Goal: Task Accomplishment & Management: Manage account settings

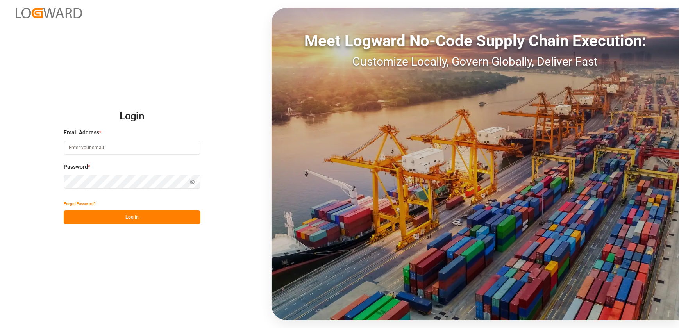
click at [145, 146] on input at bounding box center [132, 148] width 137 height 14
type input "[EMAIL_ADDRESS][DOMAIN_NAME]"
click at [137, 215] on button "Log In" at bounding box center [132, 218] width 137 height 14
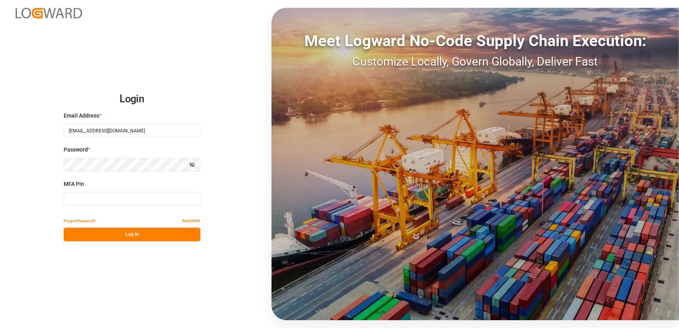
click at [134, 202] on input at bounding box center [132, 199] width 137 height 14
type input "917356"
click at [148, 232] on button "Log In" at bounding box center [132, 235] width 137 height 14
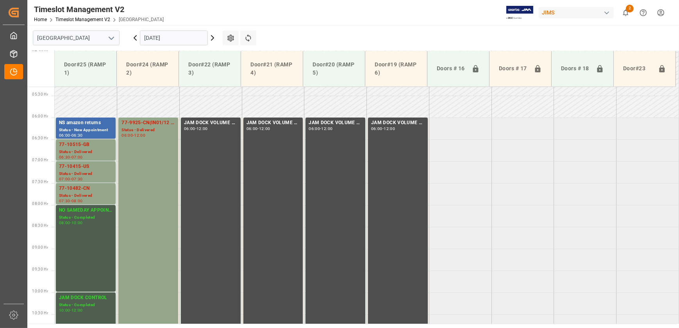
scroll to position [145, 0]
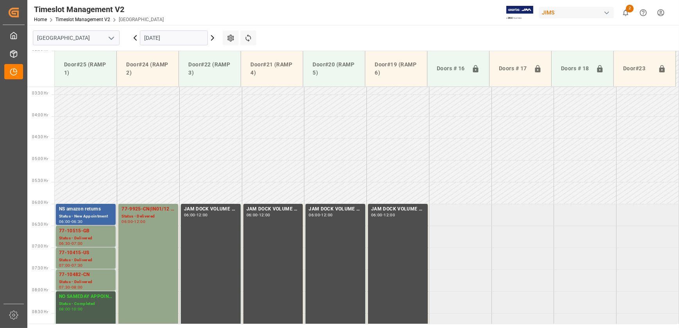
click at [78, 207] on div "NS amazon returns" at bounding box center [86, 210] width 54 height 8
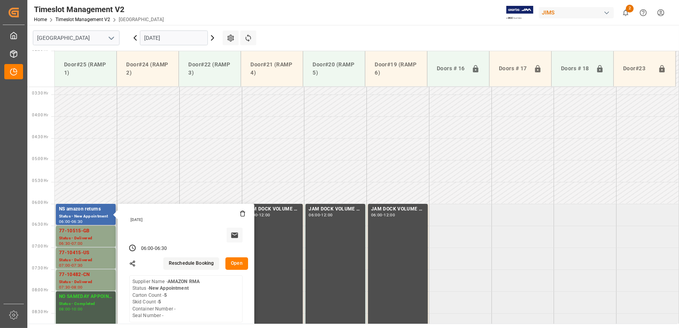
click at [239, 265] on button "Open" at bounding box center [236, 263] width 23 height 13
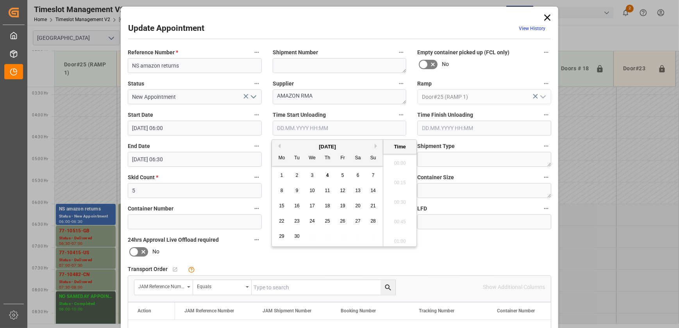
click at [297, 128] on input "text" at bounding box center [340, 128] width 134 height 15
click at [326, 175] on span "4" at bounding box center [327, 175] width 3 height 5
click at [400, 207] on li "12:45" at bounding box center [399, 210] width 33 height 20
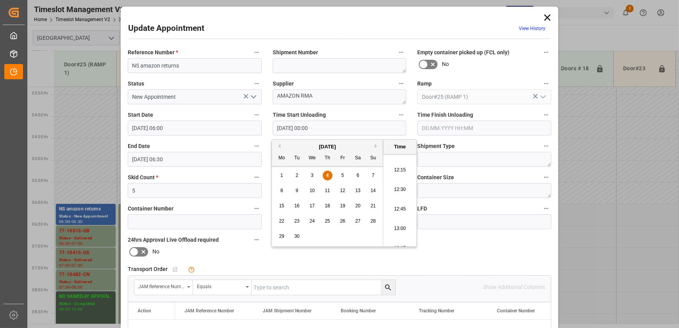
type input "[DATE] 12:45"
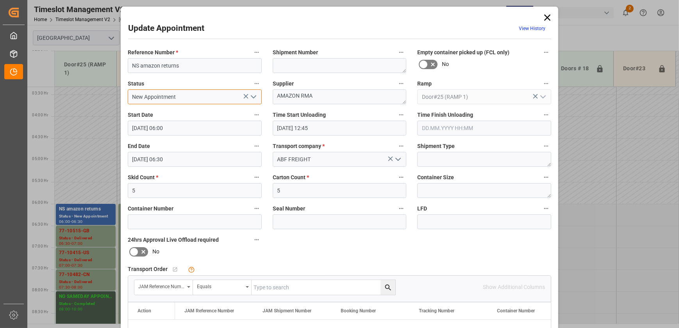
click at [206, 97] on input "New Appointment" at bounding box center [195, 96] width 134 height 15
click at [254, 102] on icon "open menu" at bounding box center [253, 96] width 9 height 9
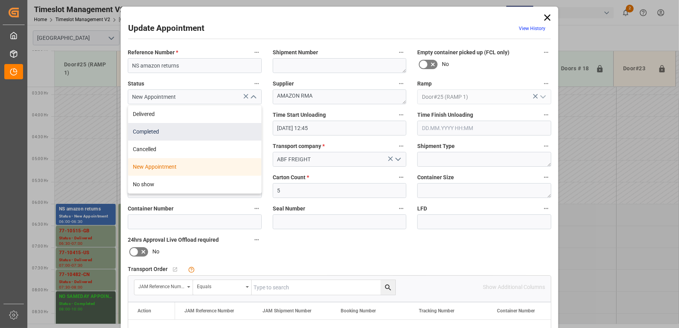
click at [229, 125] on div "Completed" at bounding box center [194, 132] width 133 height 18
type input "Completed"
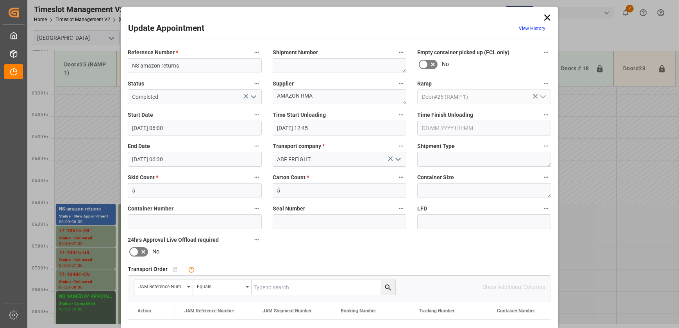
scroll to position [146, 0]
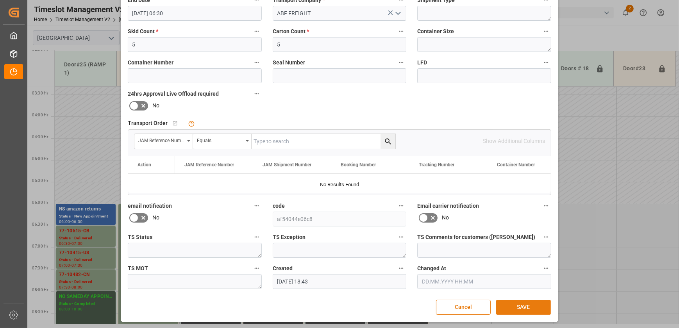
click at [523, 304] on button "SAVE" at bounding box center [523, 307] width 55 height 15
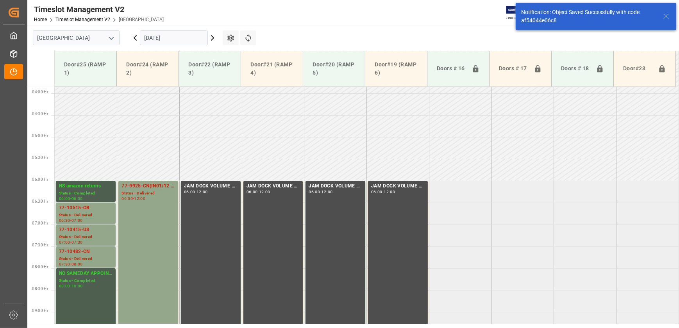
scroll to position [186, 0]
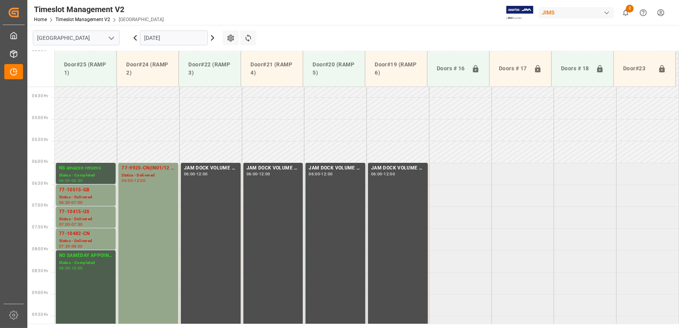
click at [184, 41] on input "[DATE]" at bounding box center [174, 37] width 68 height 15
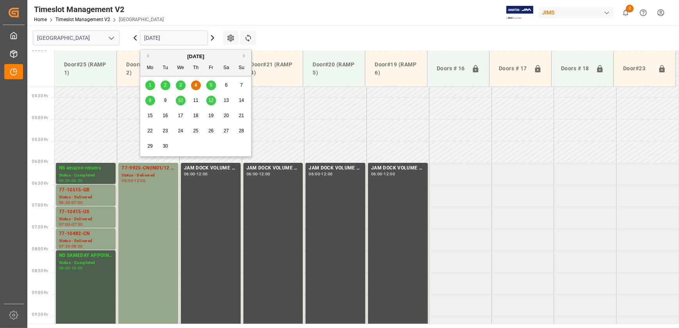
click at [213, 87] on div "5" at bounding box center [211, 85] width 10 height 9
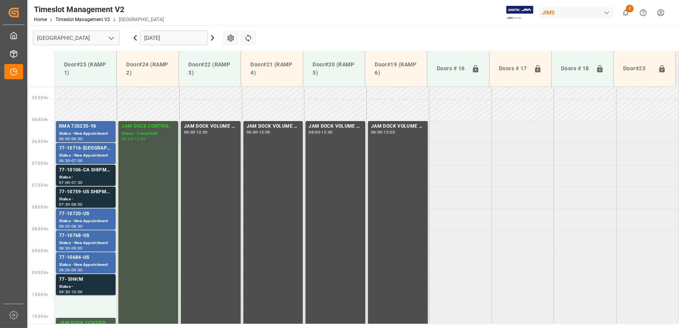
scroll to position [288, 0]
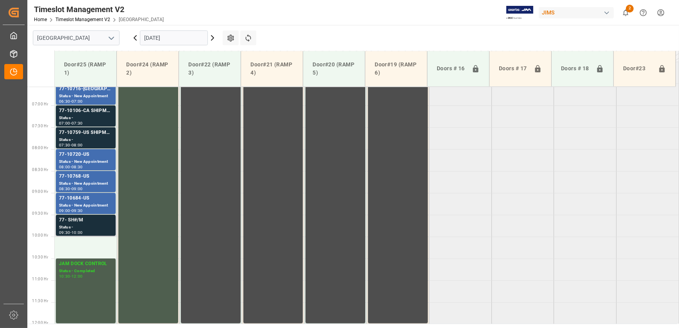
click at [95, 226] on div "Status -" at bounding box center [86, 227] width 54 height 7
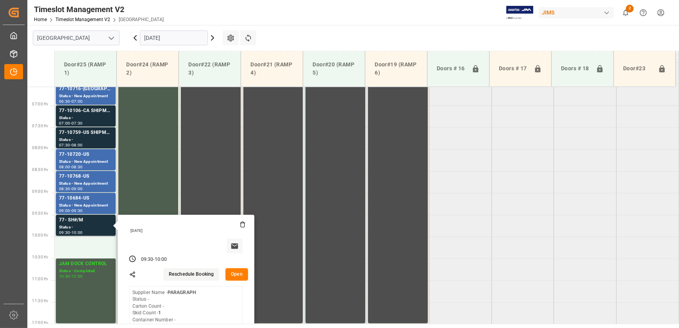
click at [237, 273] on button "Open" at bounding box center [236, 274] width 23 height 13
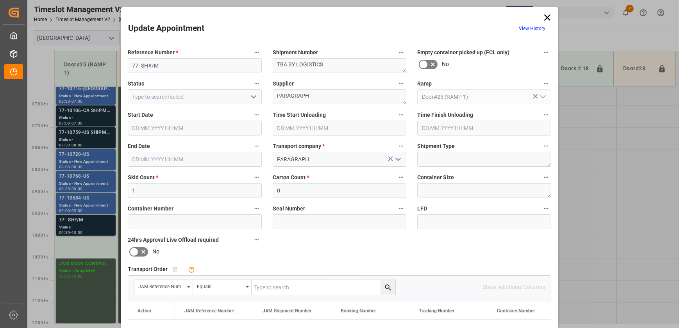
type input "[DATE] 09:30"
type input "[DATE] 10:00"
type input "[DATE] 16:52"
click at [549, 16] on icon at bounding box center [547, 17] width 11 height 11
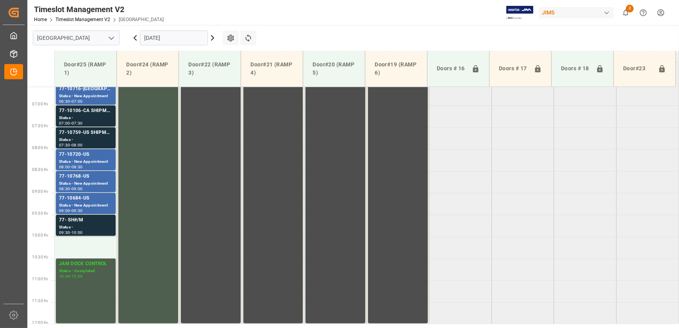
click at [179, 36] on input "[DATE]" at bounding box center [174, 37] width 68 height 15
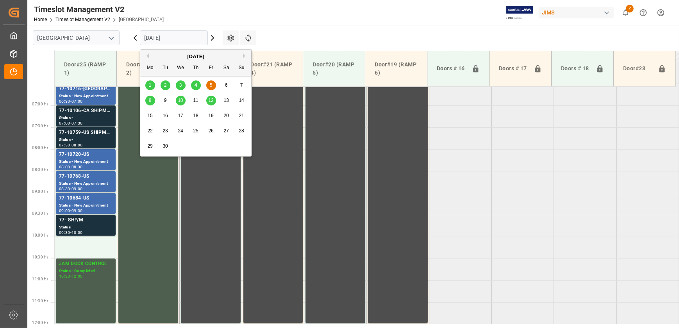
click at [147, 100] on div "8" at bounding box center [150, 100] width 10 height 9
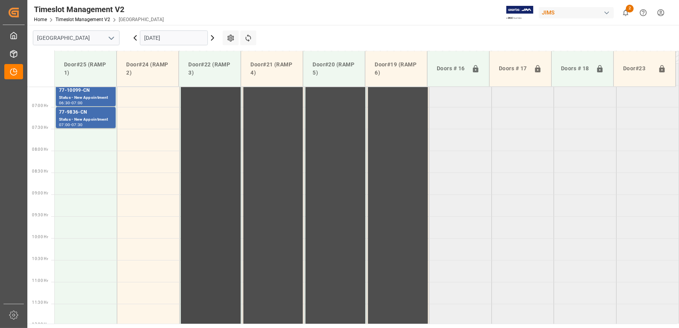
scroll to position [181, 0]
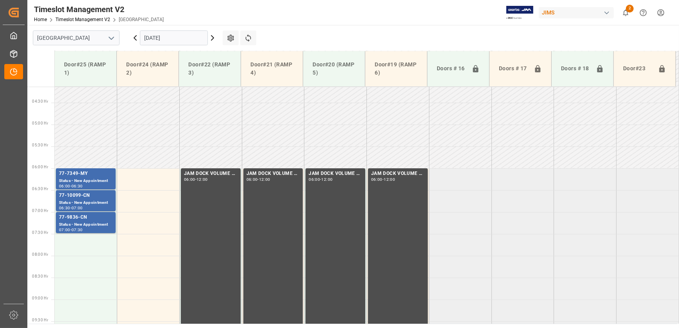
click at [179, 35] on input "[DATE]" at bounding box center [174, 37] width 68 height 15
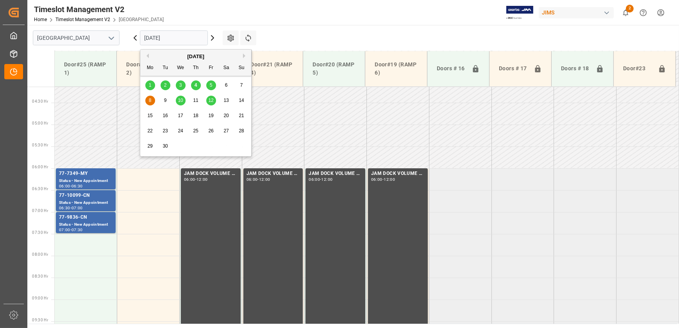
click at [402, 142] on td at bounding box center [398, 136] width 63 height 22
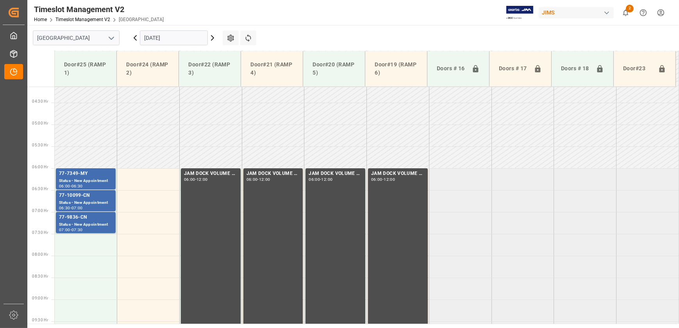
click at [136, 37] on icon at bounding box center [134, 37] width 9 height 9
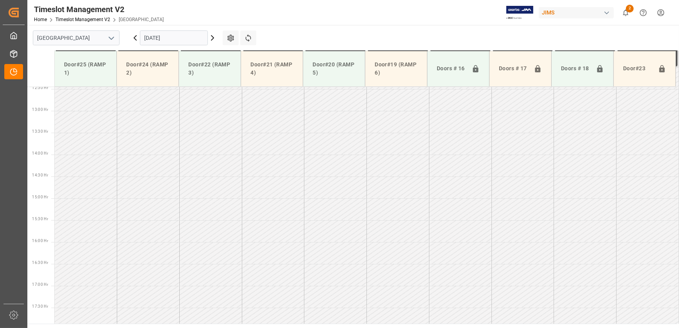
scroll to position [572, 0]
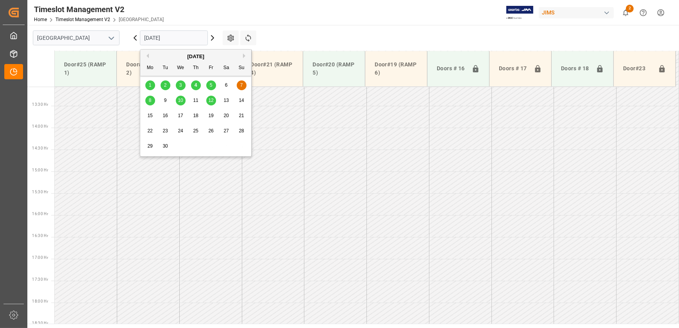
click at [179, 33] on input "[DATE]" at bounding box center [174, 37] width 68 height 15
click at [211, 86] on span "5" at bounding box center [211, 84] width 3 height 5
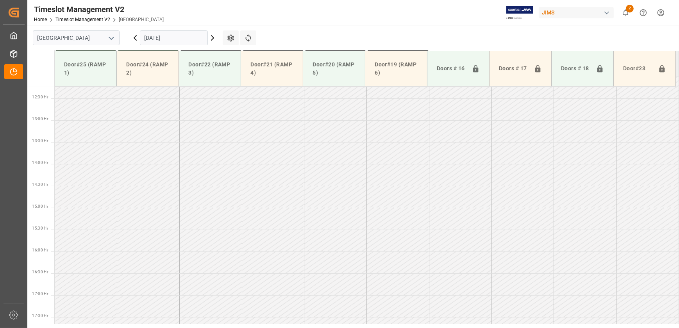
click at [185, 32] on input "[DATE]" at bounding box center [174, 37] width 68 height 15
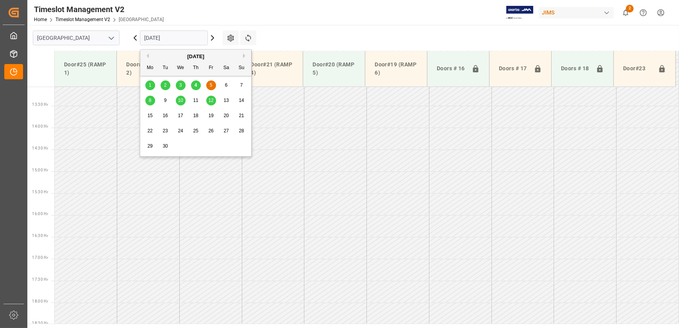
click at [150, 100] on span "8" at bounding box center [150, 100] width 3 height 5
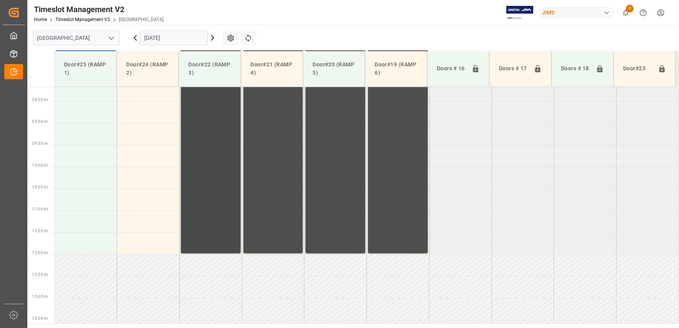
scroll to position [145, 0]
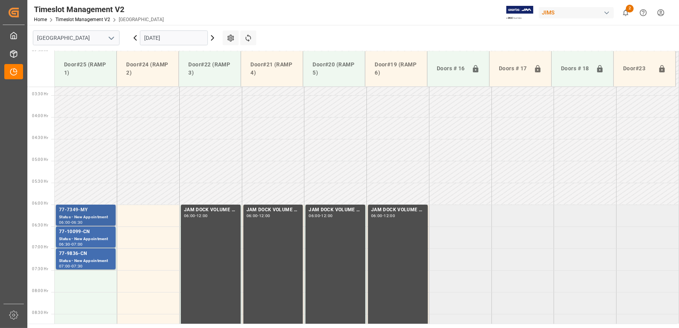
click at [95, 213] on div "77-7349-MY" at bounding box center [86, 210] width 54 height 8
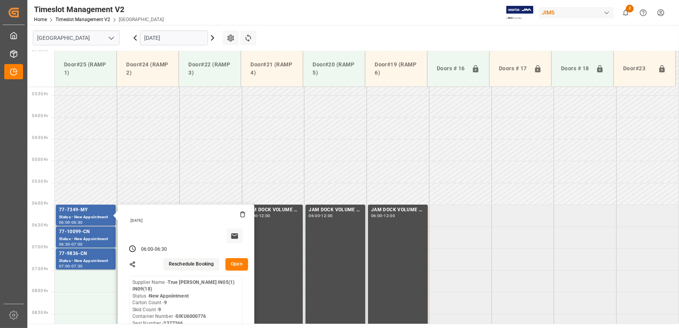
click at [236, 264] on button "Open" at bounding box center [236, 264] width 23 height 13
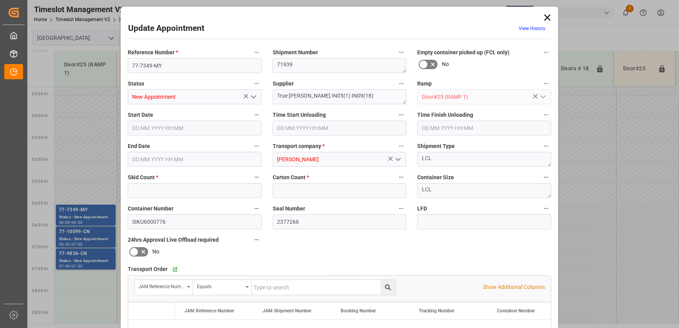
type input "9"
type input "[DATE] 06:00"
type input "[DATE] 06:30"
type input "[DATE] 14:51"
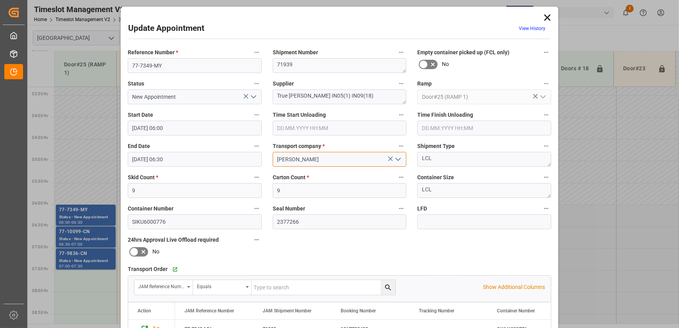
click at [294, 159] on input "[PERSON_NAME]" at bounding box center [340, 159] width 134 height 15
click at [74, 143] on div "Update Appointment View History Reference Number * 77-7349-MY Shipment Number 7…" at bounding box center [339, 164] width 679 height 328
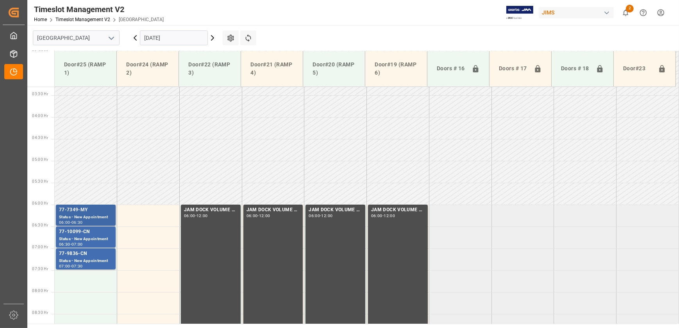
click at [96, 211] on div "77-7349-MY" at bounding box center [86, 210] width 54 height 8
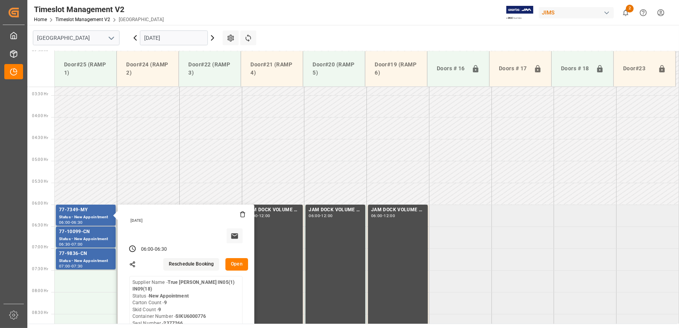
click at [236, 266] on button "Open" at bounding box center [236, 264] width 23 height 13
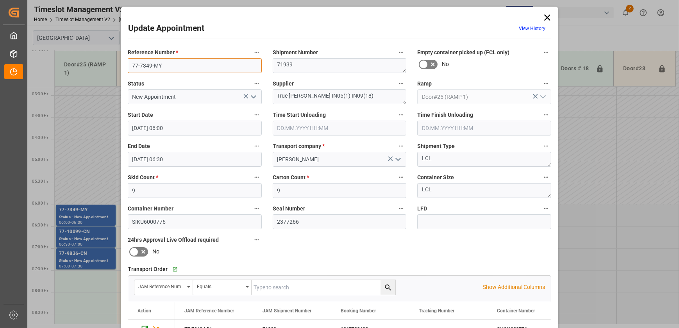
click at [176, 63] on input "77-7349-MY" at bounding box center [195, 65] width 134 height 15
click at [175, 63] on input "77-7349-MY" at bounding box center [195, 65] width 134 height 15
click at [78, 128] on div "Update Appointment View History Reference Number * 77-7349-MY Shipment Number 7…" at bounding box center [339, 164] width 679 height 328
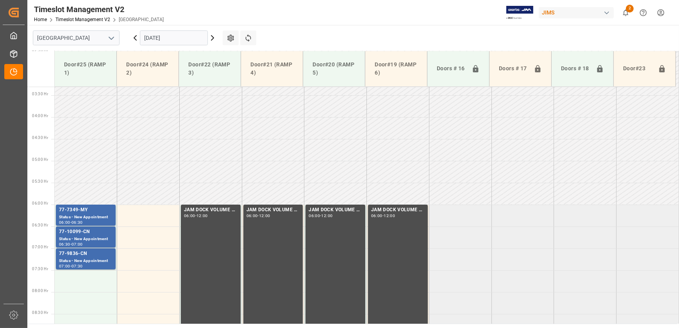
click at [135, 39] on icon at bounding box center [135, 38] width 2 height 5
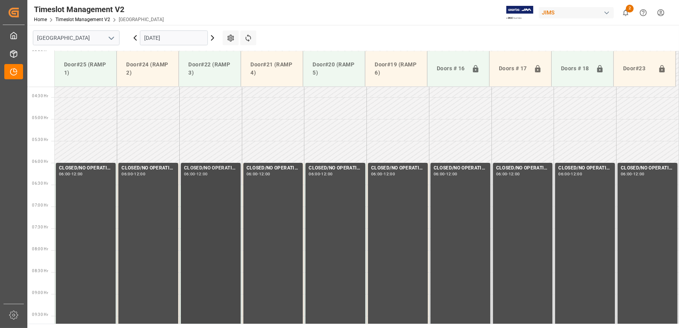
scroll to position [181, 0]
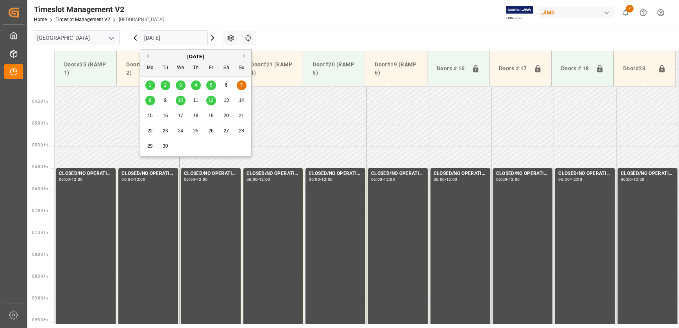
click at [173, 37] on input "[DATE]" at bounding box center [174, 37] width 68 height 15
click at [214, 84] on div "5" at bounding box center [211, 85] width 10 height 9
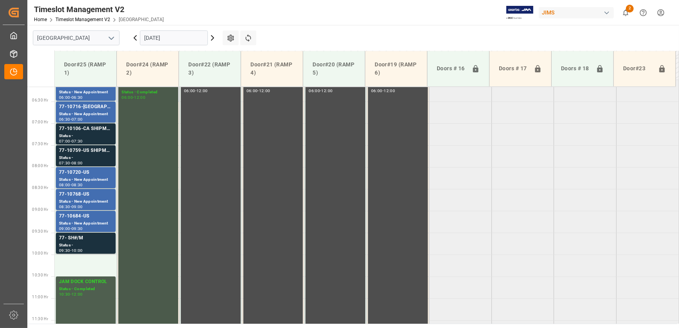
scroll to position [215, 0]
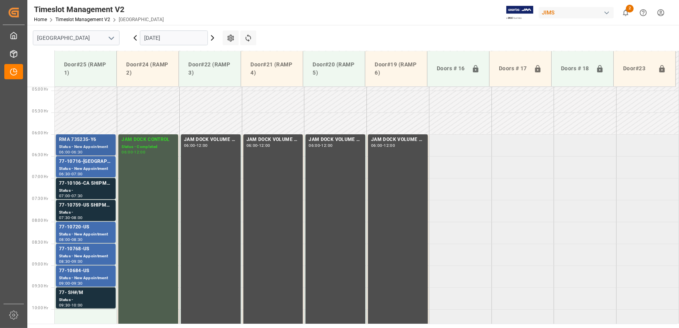
click at [97, 139] on div "RMA 735235-Y6" at bounding box center [86, 140] width 54 height 8
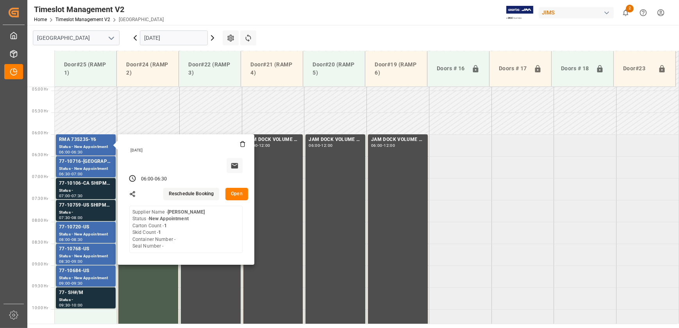
click at [234, 191] on button "Open" at bounding box center [236, 194] width 23 height 13
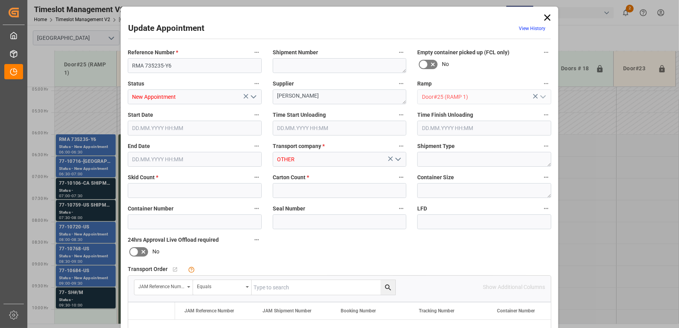
type input "1"
type input "[DATE] 06:00"
type input "[DATE] 06:30"
type input "[DATE] 12:36"
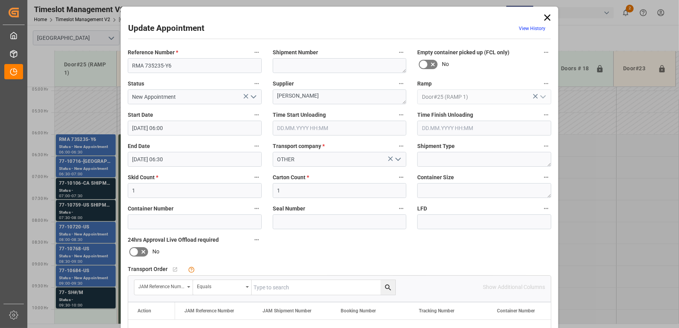
click at [216, 130] on input "[DATE] 06:00" at bounding box center [195, 128] width 134 height 15
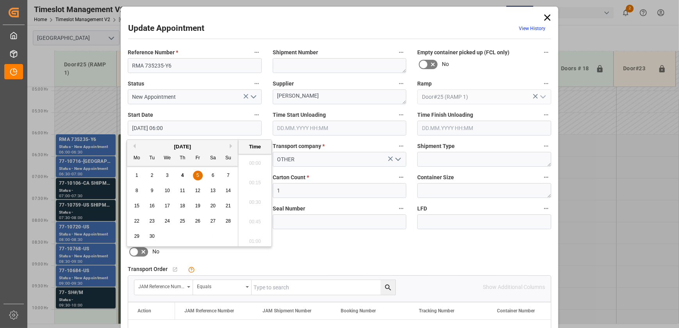
scroll to position [432, 0]
click at [198, 175] on span "5" at bounding box center [198, 175] width 3 height 5
click at [256, 227] on li "10:00" at bounding box center [254, 229] width 33 height 20
type input "[DATE] 10:00"
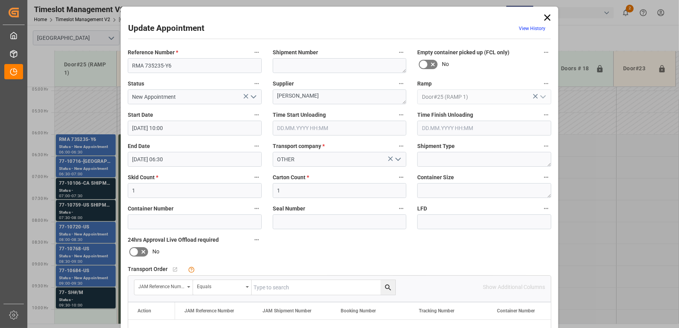
click at [183, 162] on input "[DATE] 06:30" at bounding box center [195, 159] width 134 height 15
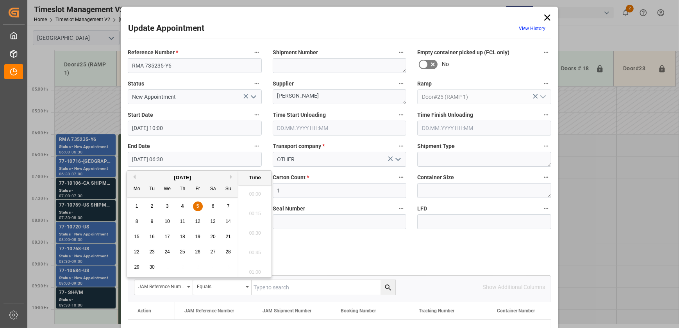
scroll to position [471, 0]
click at [200, 207] on div "5" at bounding box center [198, 206] width 10 height 9
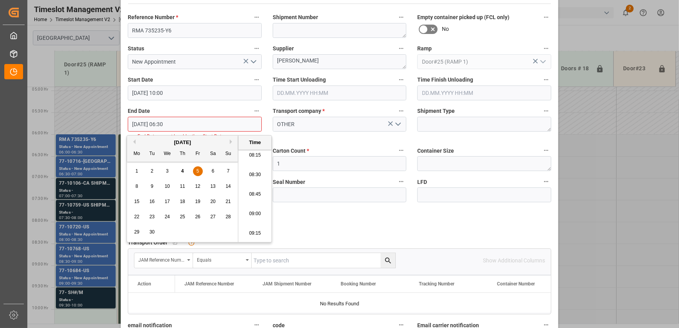
scroll to position [791, 0]
click at [256, 189] on li "10:30" at bounding box center [254, 189] width 33 height 20
type input "[DATE] 10:30"
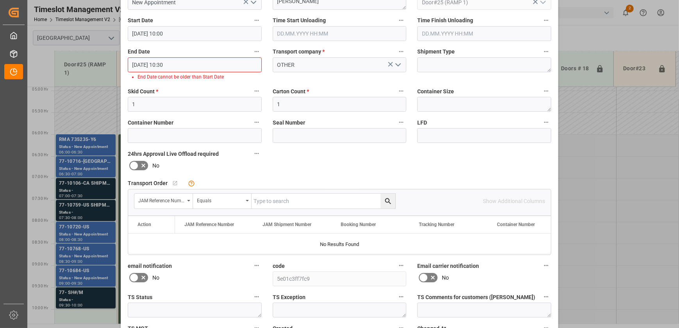
scroll to position [154, 0]
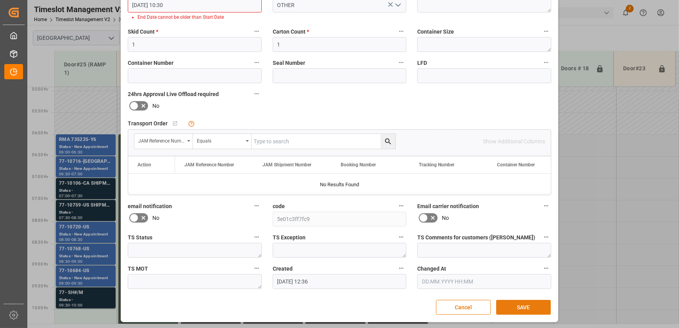
click at [529, 304] on button "SAVE" at bounding box center [523, 307] width 55 height 15
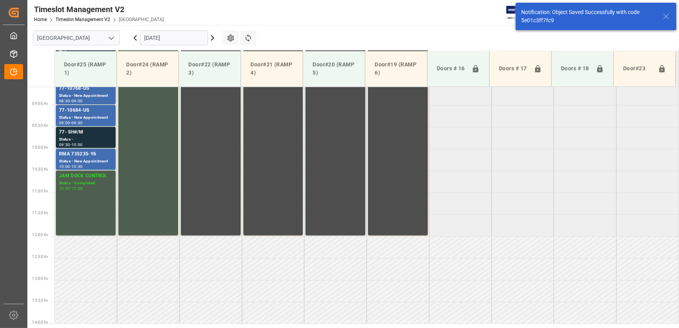
scroll to position [397, 0]
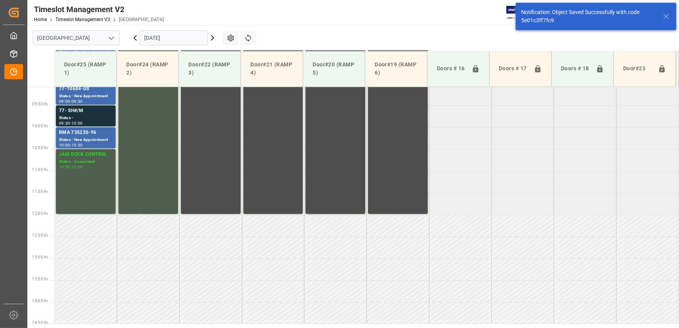
click at [165, 36] on input "[DATE]" at bounding box center [174, 37] width 68 height 15
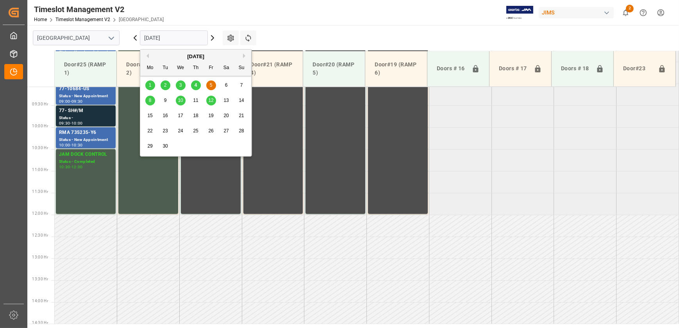
click at [150, 100] on span "8" at bounding box center [150, 100] width 3 height 5
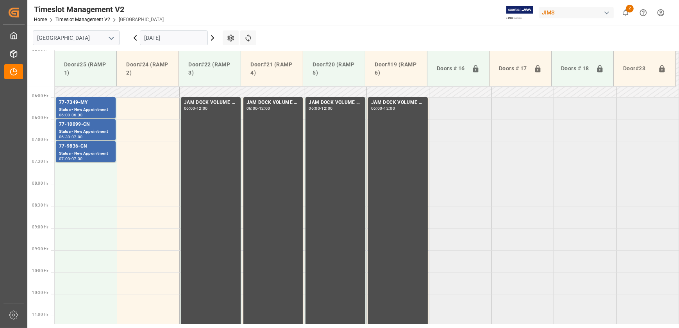
scroll to position [142, 0]
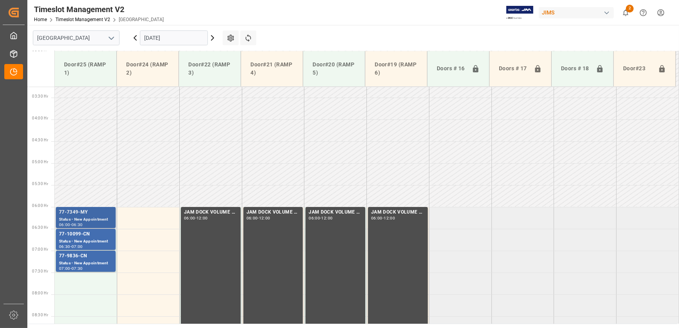
click at [93, 213] on div "77-7349-MY" at bounding box center [86, 213] width 54 height 8
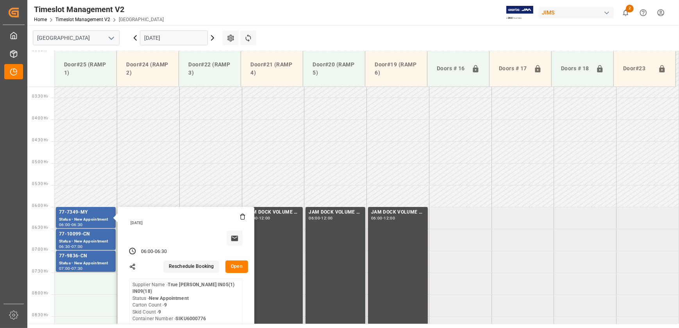
click at [240, 263] on button "Open" at bounding box center [236, 267] width 23 height 13
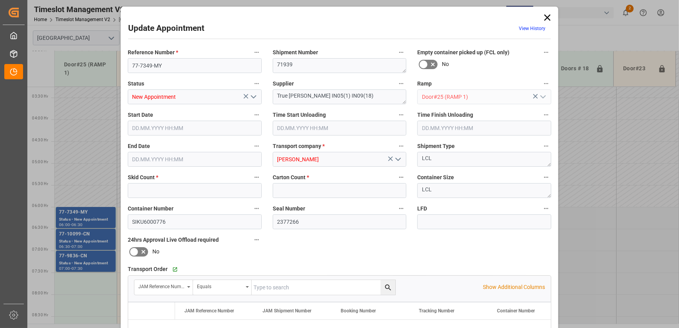
type input "9"
type input "[DATE] 06:00"
type input "[DATE] 06:30"
type input "[DATE] 14:51"
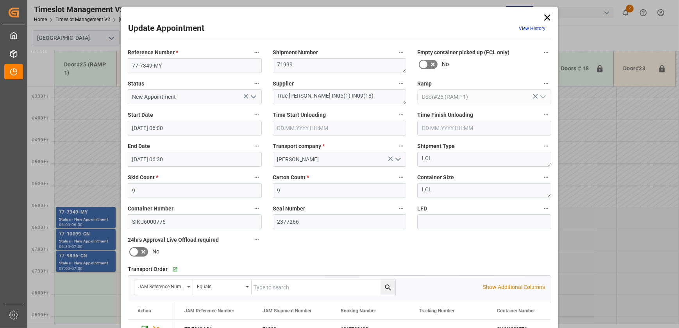
click at [201, 127] on input "[DATE] 06:00" at bounding box center [195, 128] width 134 height 15
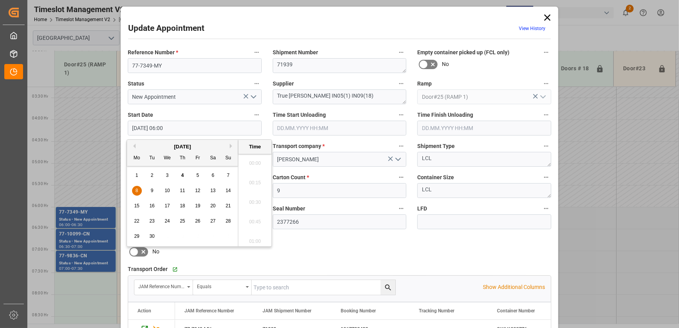
scroll to position [432, 0]
click at [134, 192] on div "8" at bounding box center [137, 190] width 10 height 9
click at [198, 175] on span "5" at bounding box center [198, 175] width 3 height 5
type input "[DATE] 06:00"
click at [254, 200] on li "06:00" at bounding box center [254, 201] width 33 height 20
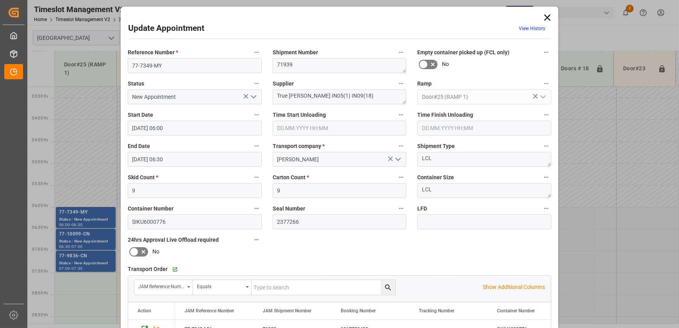
click at [238, 161] on input "[DATE] 06:30" at bounding box center [195, 159] width 134 height 15
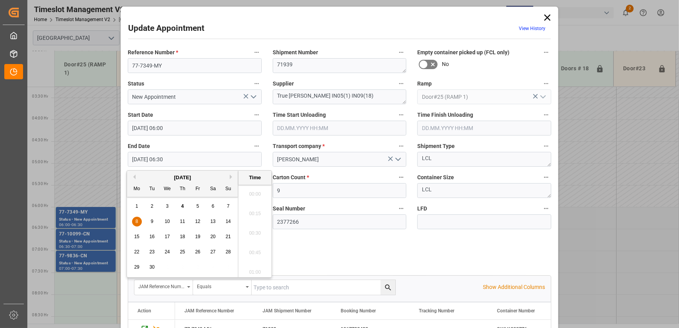
scroll to position [471, 0]
click at [197, 206] on span "5" at bounding box center [198, 206] width 3 height 5
type input "[DATE] 06:30"
click at [254, 228] on li "06:30" at bounding box center [254, 232] width 33 height 20
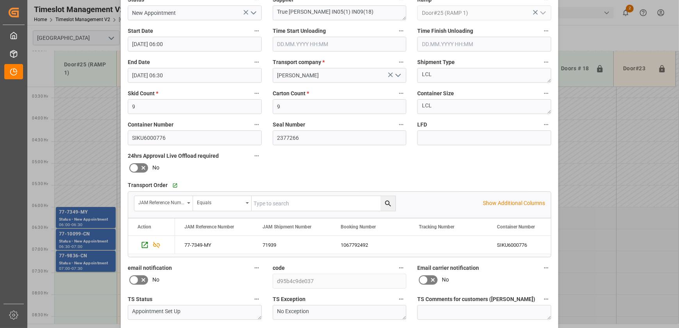
scroll to position [146, 0]
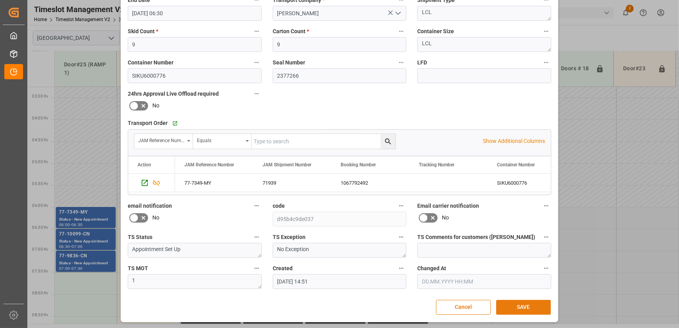
click at [524, 306] on button "SAVE" at bounding box center [523, 307] width 55 height 15
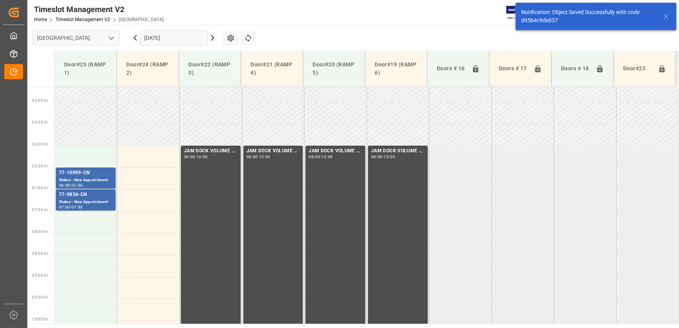
scroll to position [222, 0]
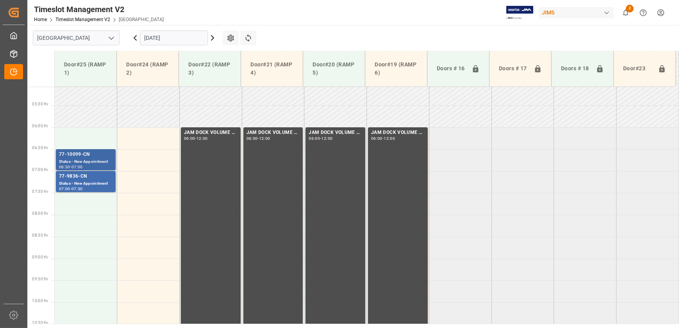
click at [84, 156] on div "77-10099-CN" at bounding box center [86, 155] width 54 height 8
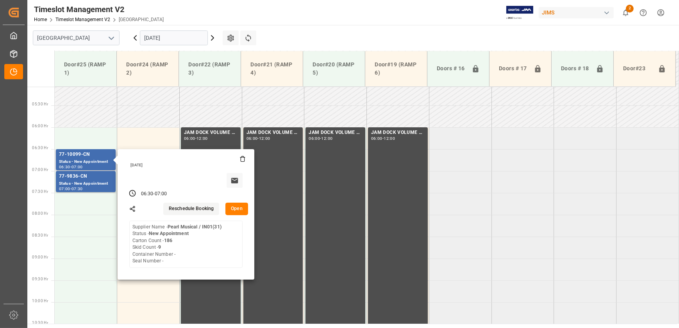
click at [234, 207] on button "Open" at bounding box center [236, 209] width 23 height 13
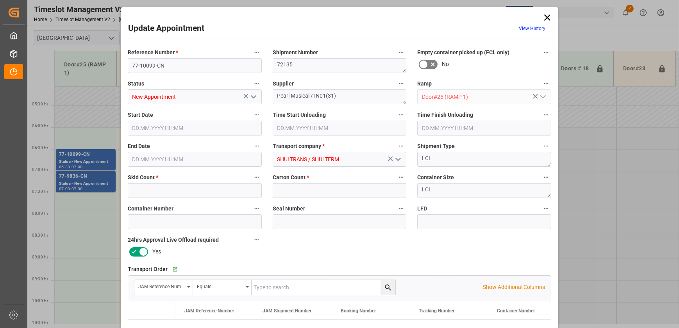
type input "9"
type input "186"
type input "[DATE] 06:30"
type input "[DATE] 07:00"
type input "[DATE] 15:30"
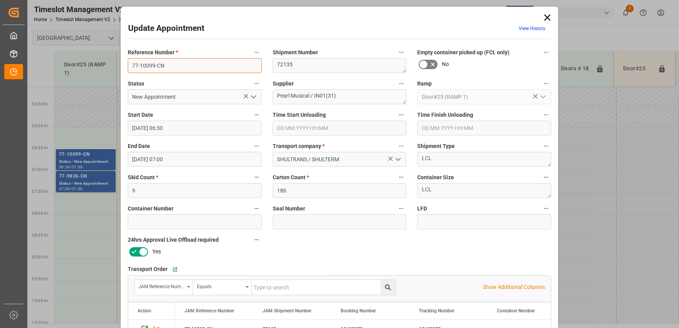
click at [183, 63] on input "77-10099-CN" at bounding box center [195, 65] width 134 height 15
click at [88, 176] on div "Update Appointment View History Reference Number * 77-10099-CN Shipment Number …" at bounding box center [339, 164] width 679 height 328
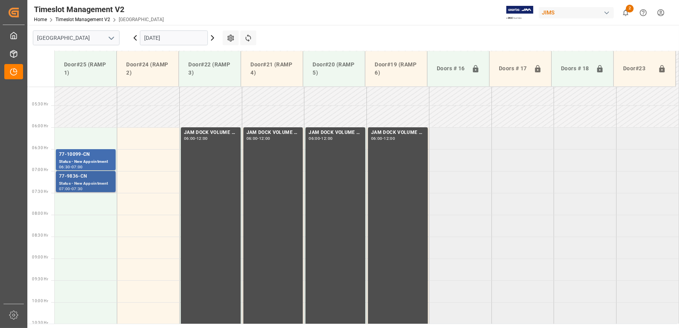
click at [87, 176] on div "77-9836-CN" at bounding box center [86, 177] width 54 height 8
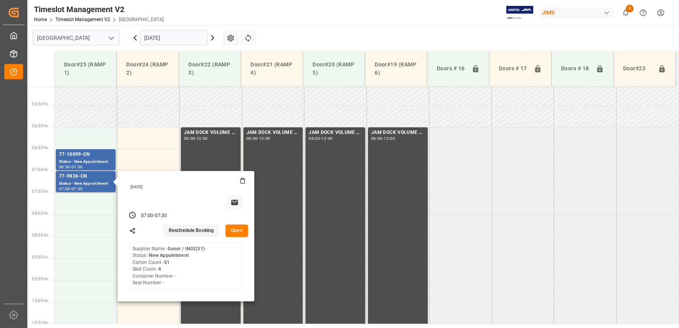
click at [234, 227] on button "Open" at bounding box center [236, 231] width 23 height 13
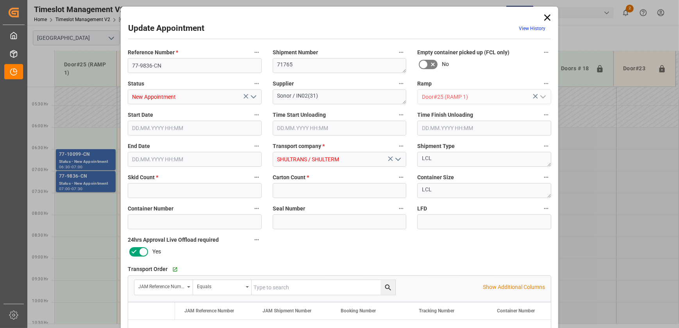
type input "4"
type input "51"
type input "[DATE] 07:00"
type input "[DATE] 07:30"
type input "[DATE] 15:30"
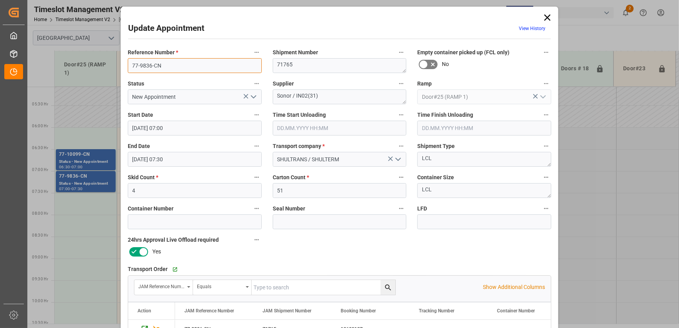
click at [153, 61] on input "77-9836-CN" at bounding box center [195, 65] width 134 height 15
click at [545, 18] on icon at bounding box center [547, 17] width 6 height 6
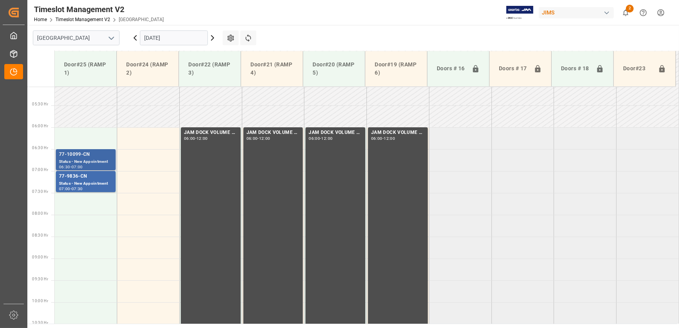
click at [95, 159] on div "Status - New Appointment" at bounding box center [86, 162] width 54 height 7
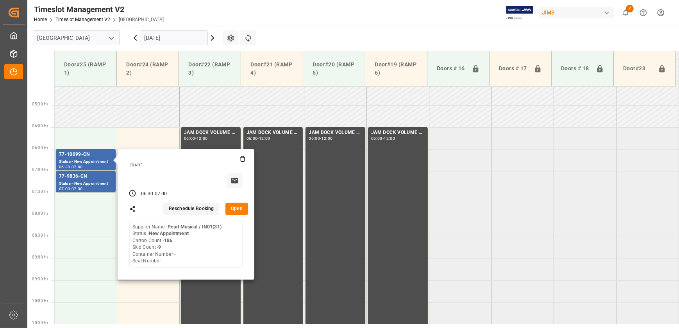
click at [241, 206] on button "Open" at bounding box center [236, 209] width 23 height 13
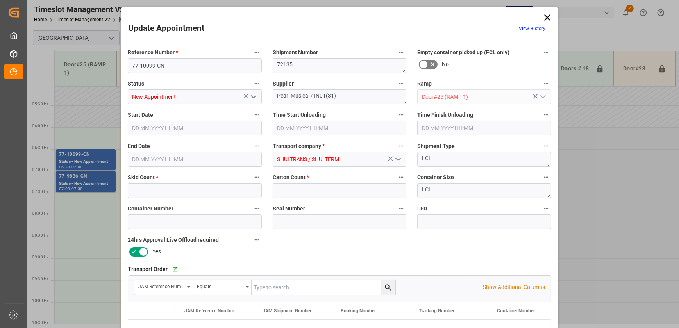
type input "9"
type input "186"
type input "[DATE] 06:30"
type input "[DATE] 07:00"
type input "[DATE] 15:30"
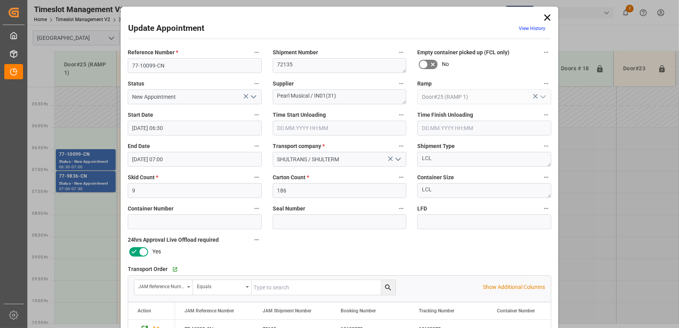
click at [547, 13] on icon at bounding box center [547, 17] width 11 height 11
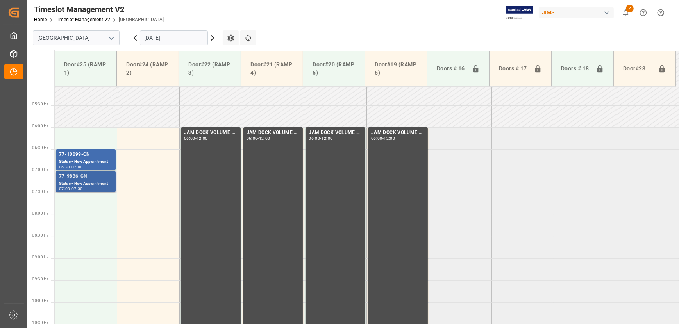
click at [105, 182] on div "Status - New Appointment" at bounding box center [86, 183] width 54 height 7
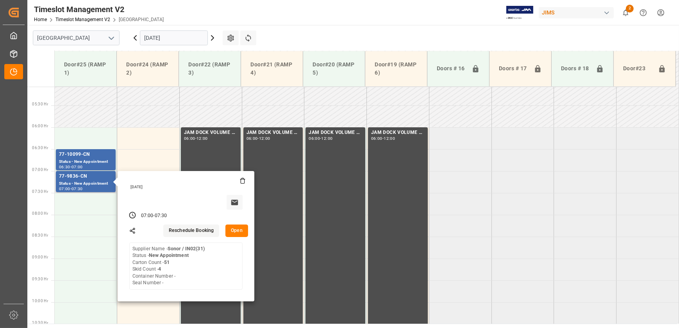
click at [232, 229] on button "Open" at bounding box center [236, 231] width 23 height 13
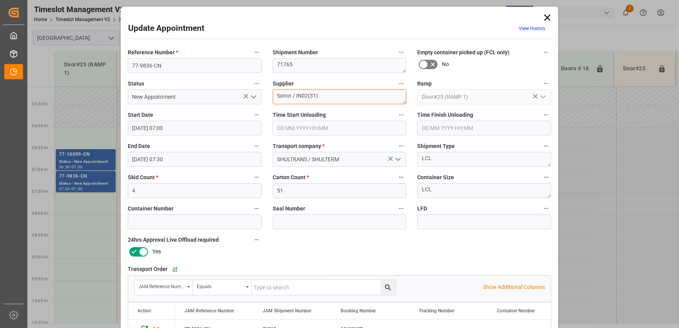
click at [316, 94] on textarea "Sonor / IN02(31)" at bounding box center [340, 96] width 134 height 15
click at [313, 94] on textarea "Sonor / IN02(31)" at bounding box center [340, 96] width 134 height 15
click at [306, 93] on textarea "Sonor / IN02(23)" at bounding box center [340, 96] width 134 height 15
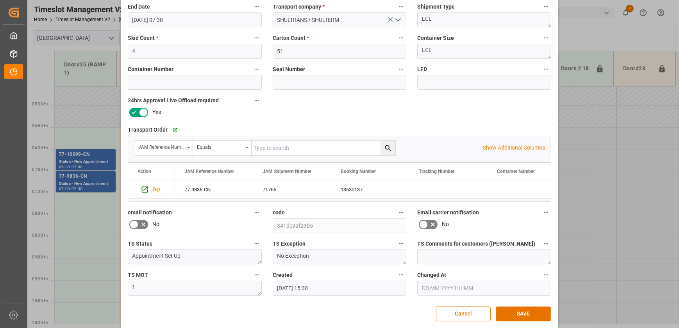
scroll to position [146, 0]
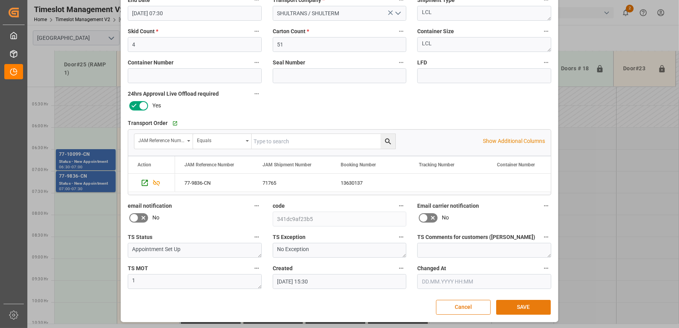
type textarea "Sonor / IN02 (23)"
click at [520, 307] on button "SAVE" at bounding box center [523, 307] width 55 height 15
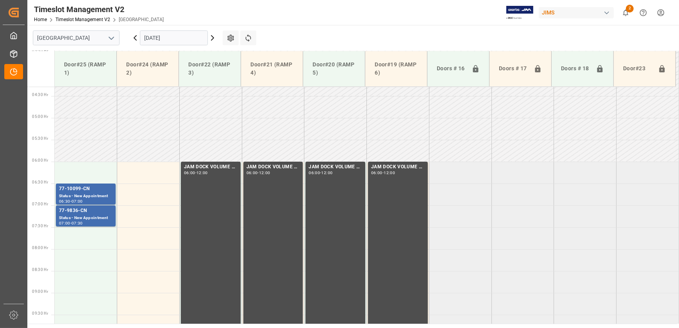
scroll to position [52, 0]
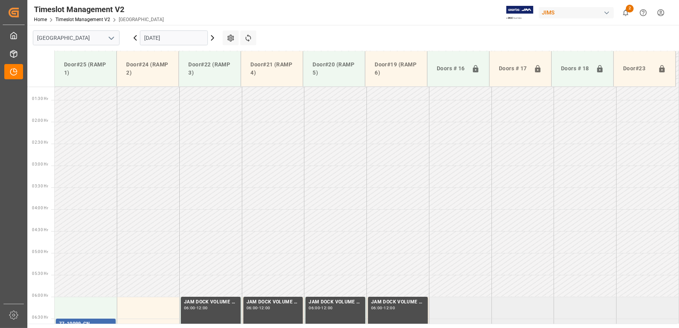
click at [156, 39] on input "[DATE]" at bounding box center [174, 37] width 68 height 15
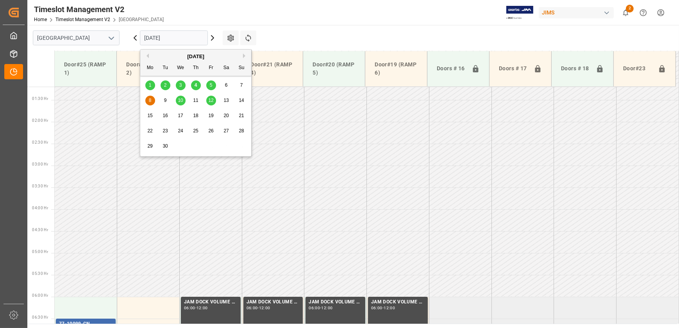
click at [210, 83] on span "5" at bounding box center [211, 84] width 3 height 5
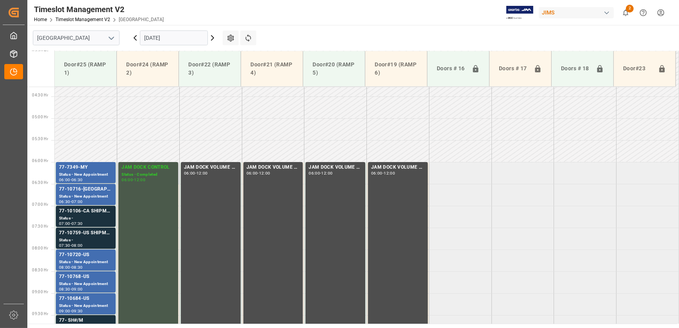
scroll to position [89, 0]
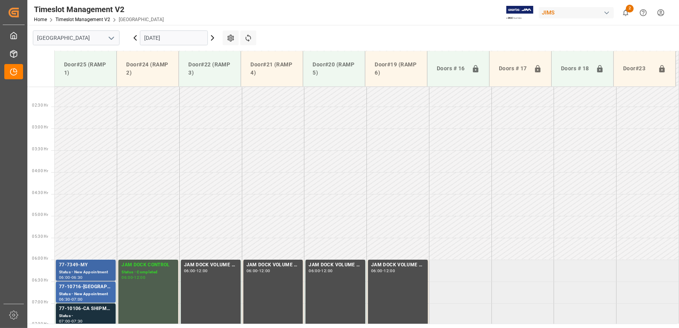
click at [81, 266] on div "77-7349-MY" at bounding box center [86, 265] width 54 height 8
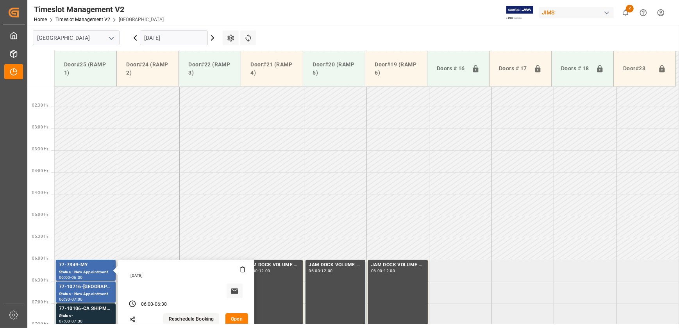
click at [240, 320] on button "Open" at bounding box center [236, 319] width 23 height 13
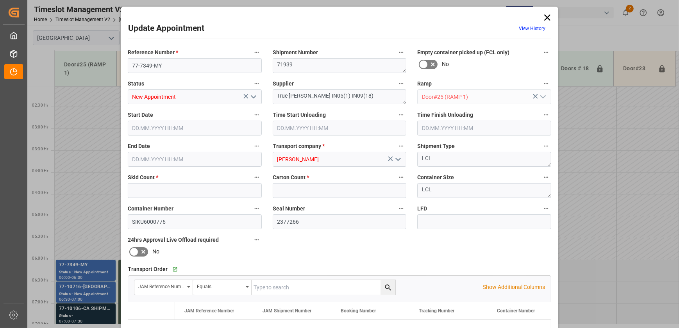
type input "9"
type input "[DATE] 06:00"
type input "[DATE] 06:30"
type input "[DATE] 14:51"
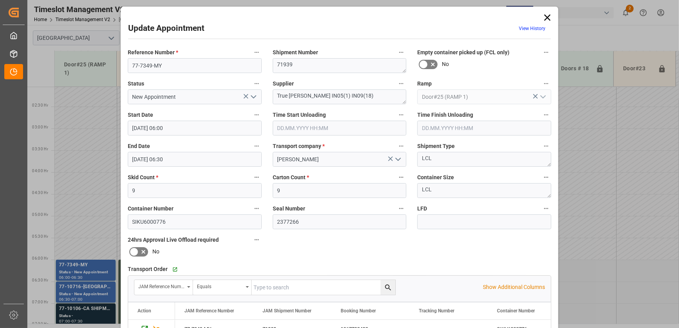
click at [206, 132] on input "[DATE] 06:00" at bounding box center [195, 128] width 134 height 15
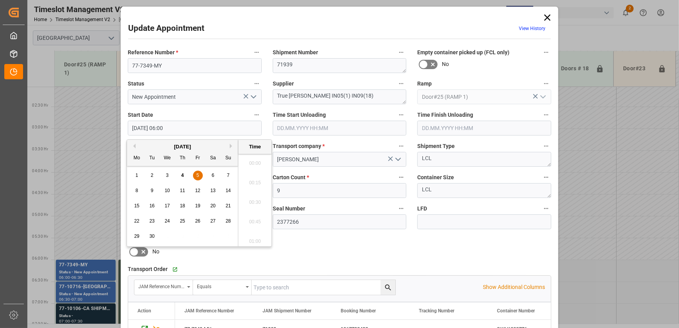
scroll to position [432, 0]
click at [136, 188] on span "8" at bounding box center [137, 190] width 3 height 5
type input "[DATE] 06:00"
click at [253, 199] on li "06:00" at bounding box center [254, 201] width 33 height 20
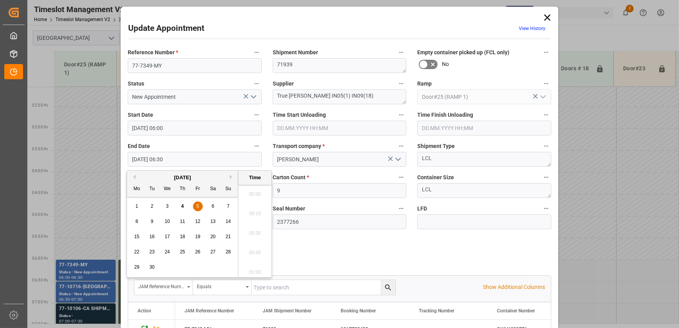
click at [186, 156] on input "[DATE] 06:30" at bounding box center [195, 159] width 134 height 15
click at [134, 222] on div "8" at bounding box center [137, 221] width 10 height 9
type input "[DATE] 06:30"
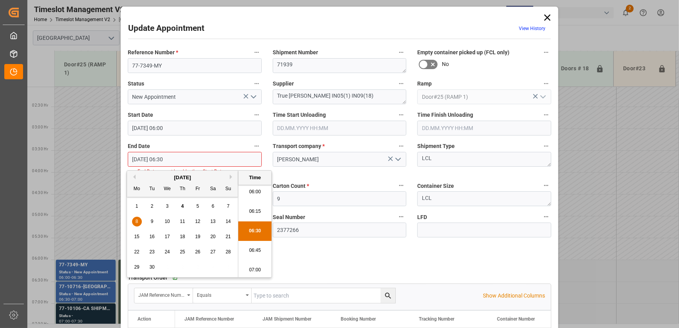
click at [255, 231] on li "06:30" at bounding box center [254, 232] width 33 height 20
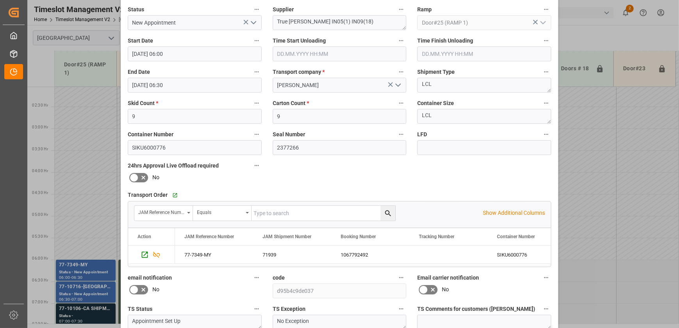
scroll to position [146, 0]
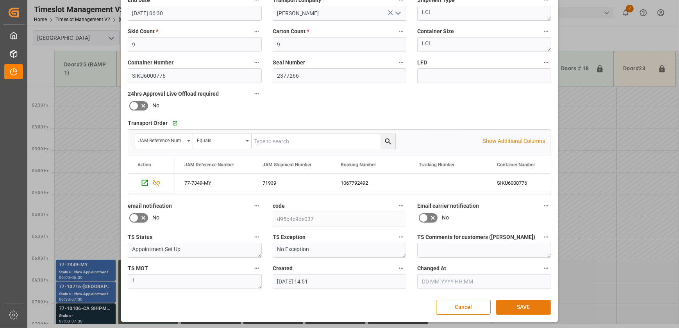
click at [520, 303] on button "SAVE" at bounding box center [523, 307] width 55 height 15
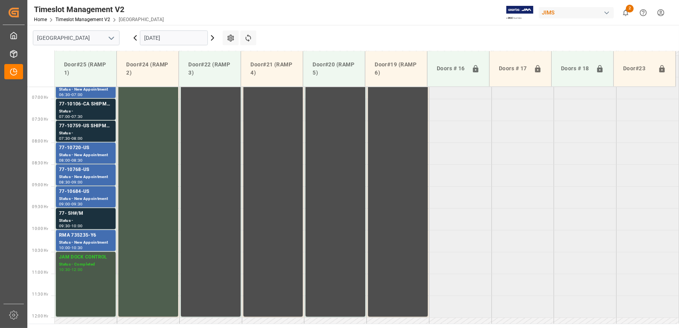
scroll to position [293, 0]
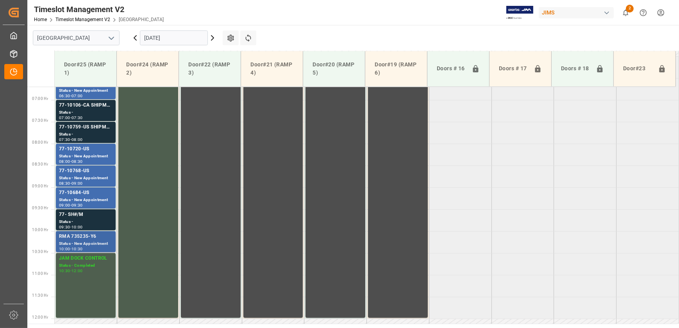
click at [91, 240] on div "RMA 735235-Y6" at bounding box center [86, 237] width 54 height 8
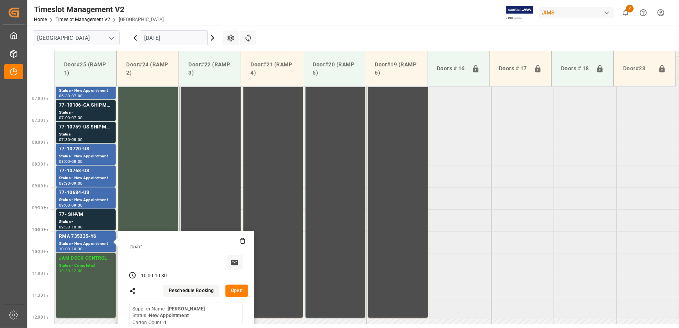
click at [237, 292] on button "Open" at bounding box center [236, 291] width 23 height 13
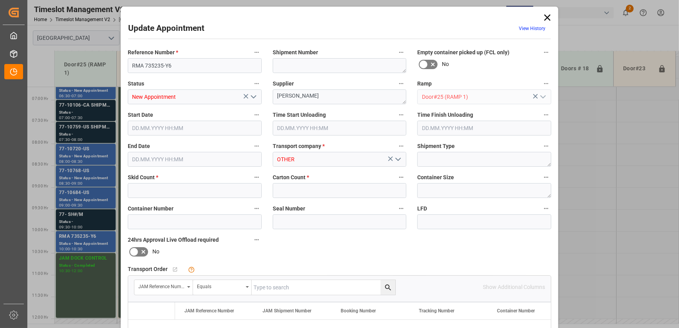
type input "1"
type input "[DATE] 10:00"
type input "[DATE] 10:30"
type input "[DATE] 12:36"
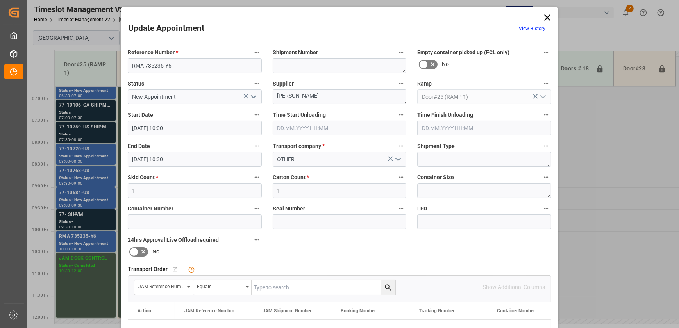
click at [175, 129] on input "[DATE] 10:00" at bounding box center [195, 128] width 134 height 15
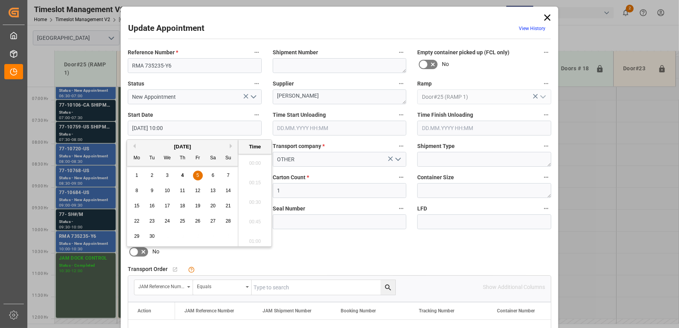
scroll to position [745, 0]
click at [198, 173] on span "5" at bounding box center [198, 175] width 3 height 5
click at [255, 170] on li "06:00" at bounding box center [254, 172] width 33 height 20
type input "[DATE] 06:00"
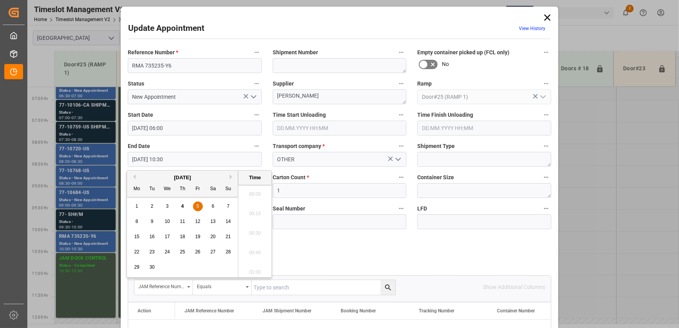
click at [180, 158] on input "[DATE] 10:30" at bounding box center [195, 159] width 134 height 15
click at [199, 207] on span "5" at bounding box center [198, 206] width 3 height 5
click at [262, 239] on li "06:30" at bounding box center [254, 239] width 33 height 20
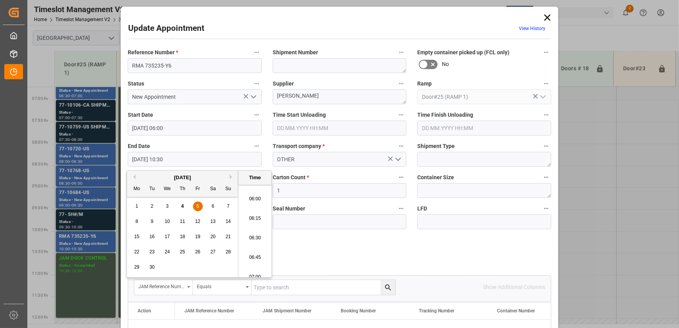
type input "[DATE] 06:30"
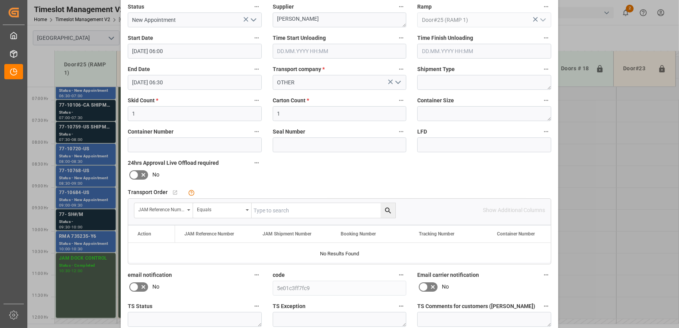
scroll to position [146, 0]
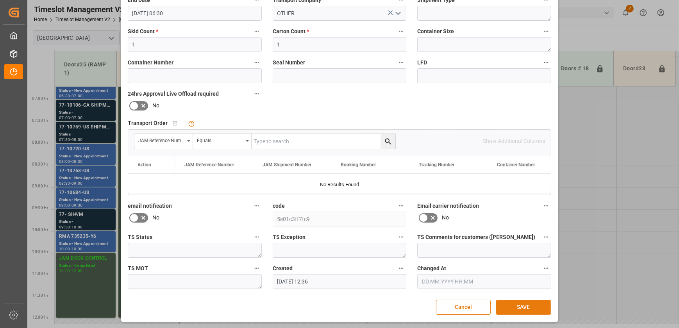
click at [511, 306] on button "SAVE" at bounding box center [523, 307] width 55 height 15
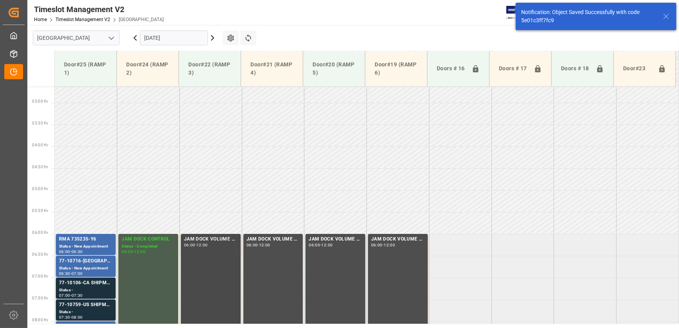
scroll to position [364, 0]
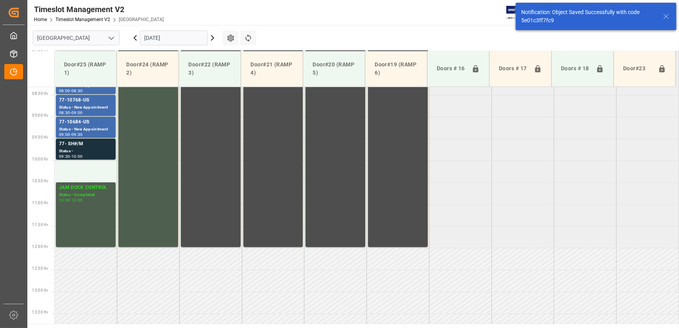
click at [510, 186] on tabel "RMA 735235-Y6 Status - New Appointment 06:00 - 06:30 JAM DOCK CONTROL Status - …" at bounding box center [367, 248] width 624 height 1051
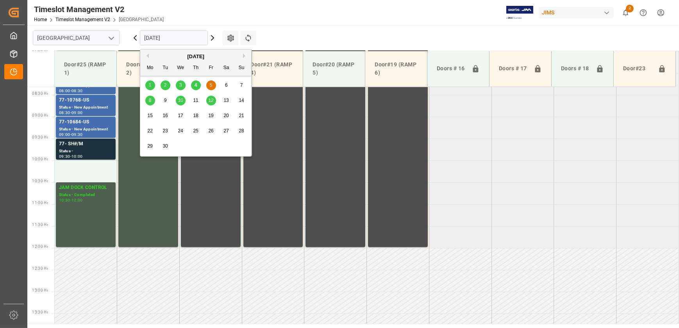
click at [170, 39] on input "[DATE]" at bounding box center [174, 37] width 68 height 15
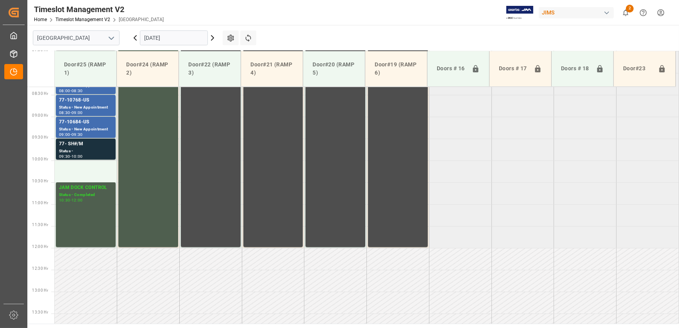
click at [184, 16] on div "Timeslot Management V2 Home Timeslot Management V2 Montreal JIMS 2 Notification…" at bounding box center [350, 12] width 657 height 25
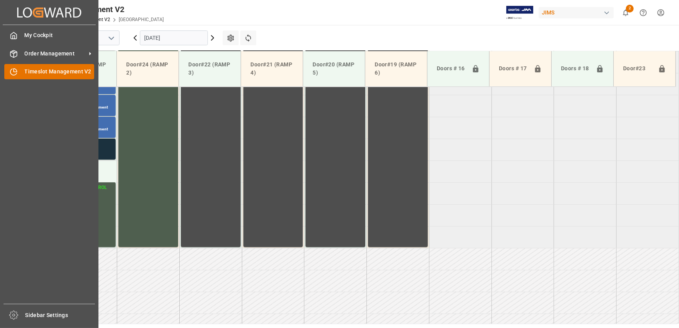
click at [21, 74] on div "Timeslot Management V2 Timeslot Management V2" at bounding box center [49, 71] width 90 height 15
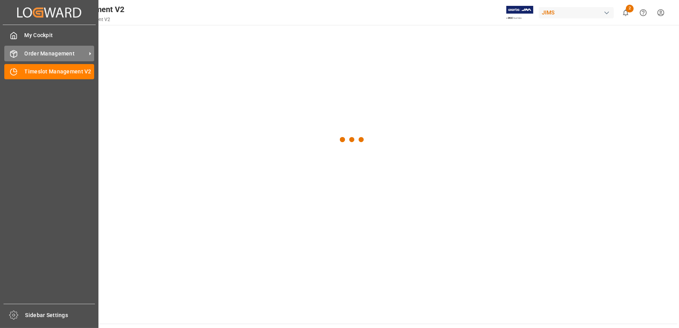
click at [39, 55] on span "Order Management" at bounding box center [56, 54] width 62 height 8
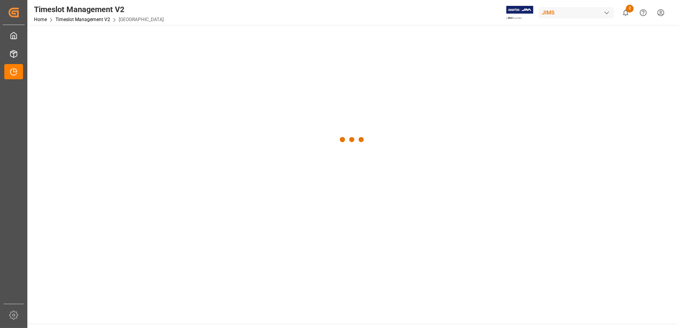
click at [48, 62] on div at bounding box center [352, 140] width 650 height 230
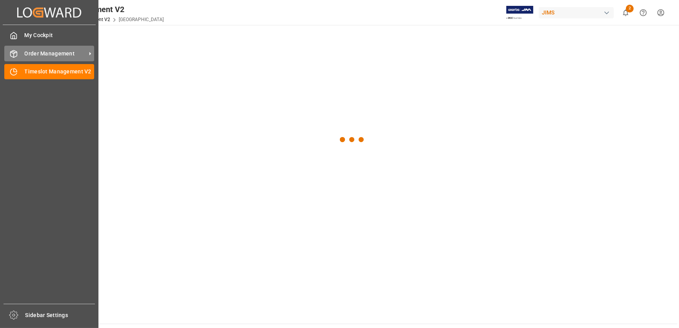
click at [14, 59] on div "Order Management Order Management" at bounding box center [49, 53] width 90 height 15
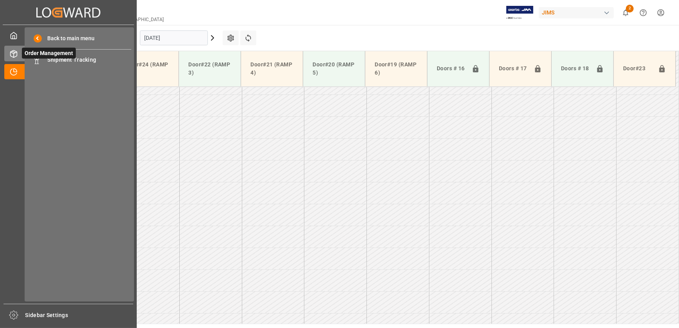
click at [55, 58] on span "Order Management" at bounding box center [49, 53] width 54 height 11
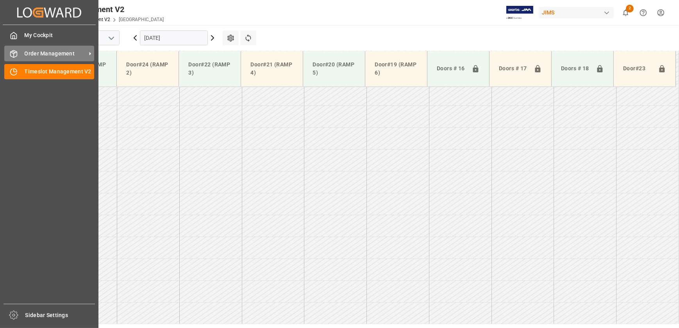
click at [32, 54] on span "Order Management" at bounding box center [56, 54] width 62 height 8
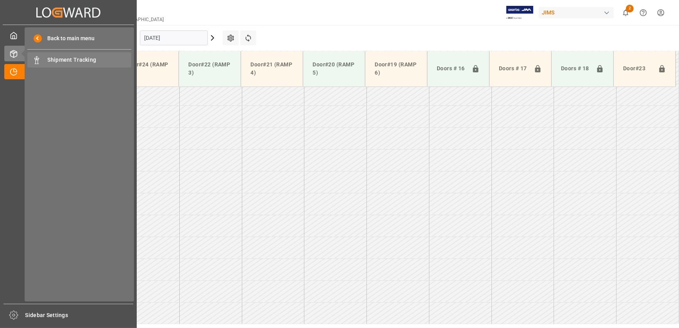
click at [61, 63] on span "Shipment Tracking" at bounding box center [90, 60] width 84 height 8
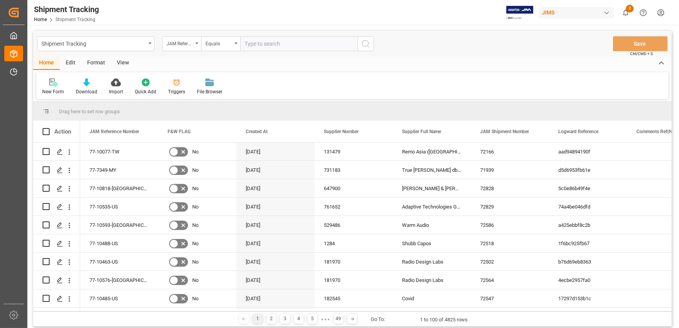
click at [266, 41] on input "text" at bounding box center [298, 43] width 117 height 15
type input "77-10722-[GEOGRAPHIC_DATA]"
click at [368, 43] on icon "search button" at bounding box center [365, 43] width 9 height 9
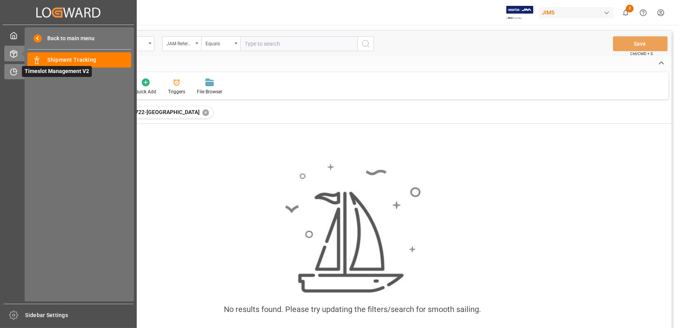
click at [11, 70] on icon at bounding box center [14, 72] width 8 height 8
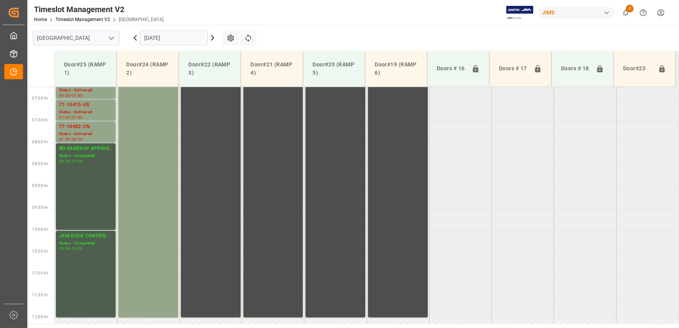
click at [158, 34] on input "[DATE]" at bounding box center [174, 37] width 68 height 15
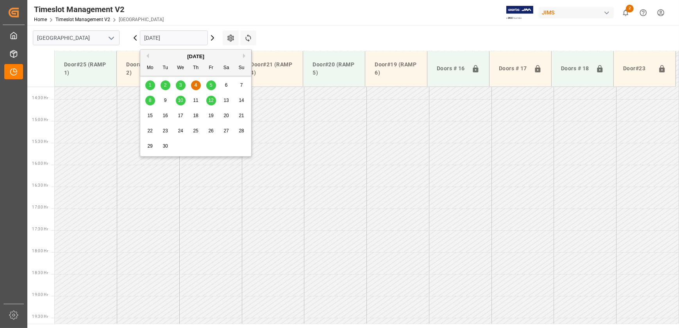
scroll to position [659, 0]
click at [149, 101] on span "8" at bounding box center [150, 100] width 3 height 5
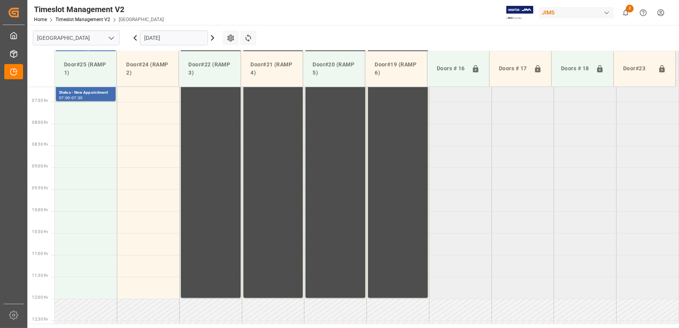
scroll to position [198, 0]
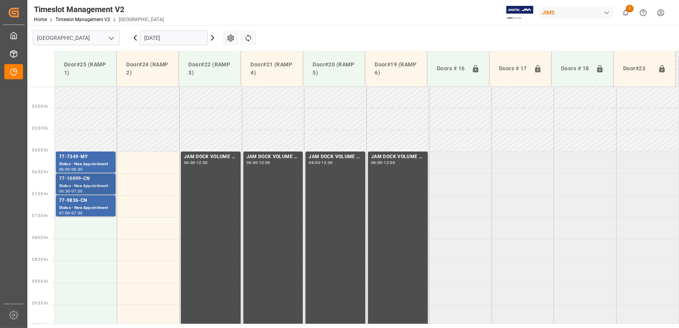
click at [102, 178] on div "77-10099-CN" at bounding box center [86, 179] width 54 height 8
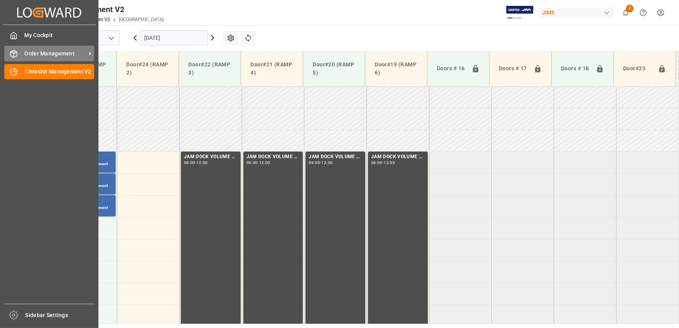
click at [17, 55] on icon at bounding box center [14, 54] width 8 height 8
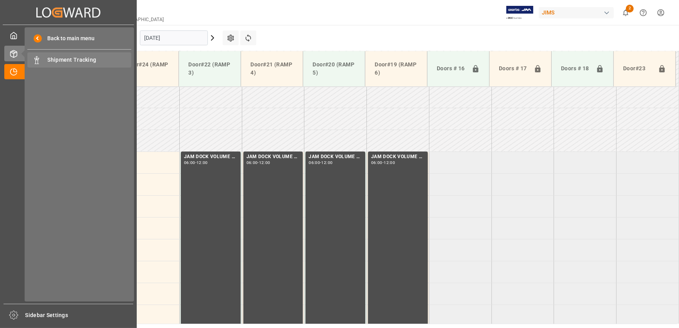
click at [80, 61] on span "Shipment Tracking" at bounding box center [90, 60] width 84 height 8
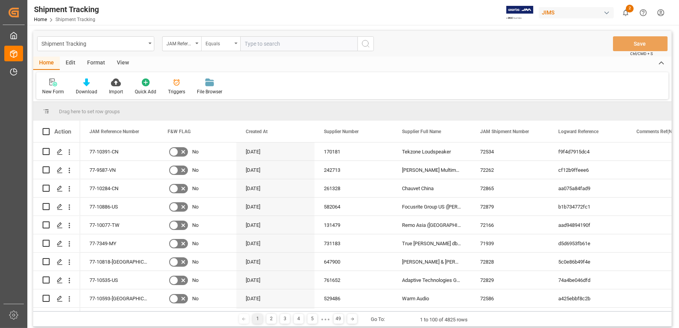
click at [221, 43] on div "Equals" at bounding box center [219, 42] width 27 height 9
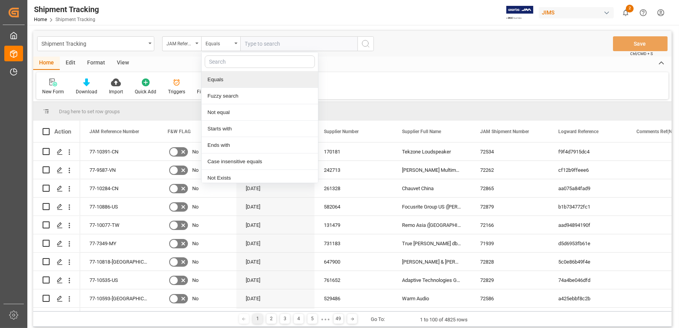
click at [278, 40] on input "text" at bounding box center [298, 43] width 117 height 15
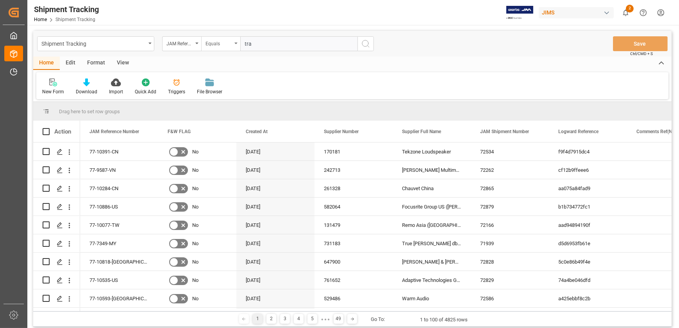
type input "tra"
click at [233, 46] on div "Equals" at bounding box center [220, 43] width 39 height 15
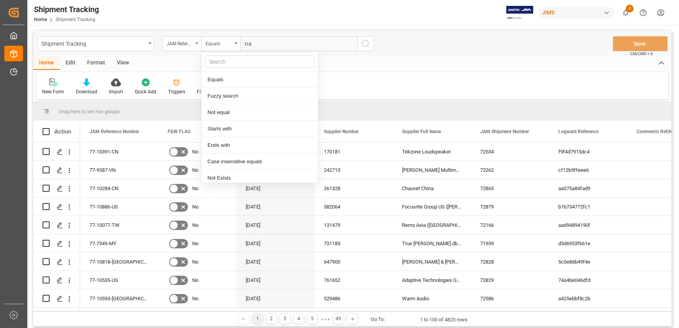
click at [295, 46] on input "tra" at bounding box center [298, 43] width 117 height 15
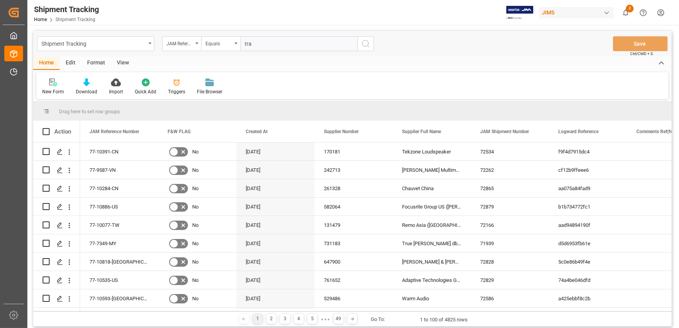
click at [295, 46] on input "tra" at bounding box center [298, 43] width 117 height 15
click at [197, 43] on icon "open menu" at bounding box center [196, 44] width 3 height 2
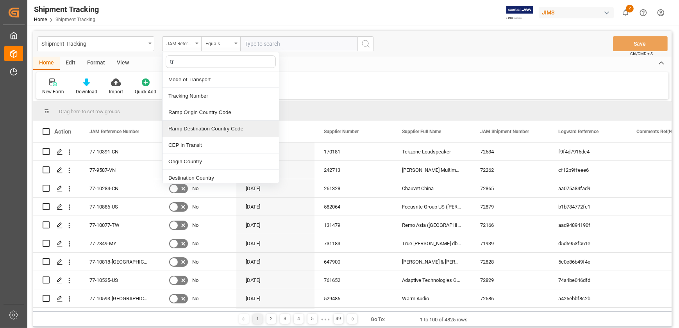
type input "tra"
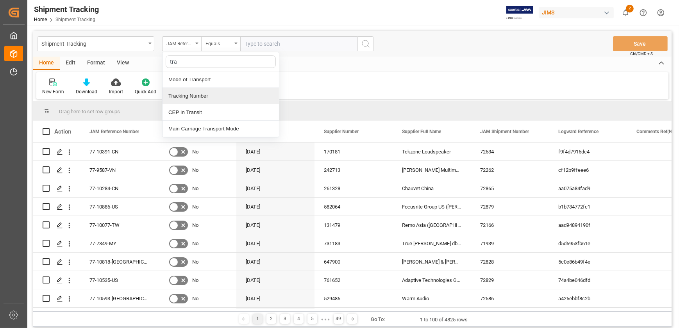
click at [218, 98] on div "Tracking Number" at bounding box center [221, 96] width 116 height 16
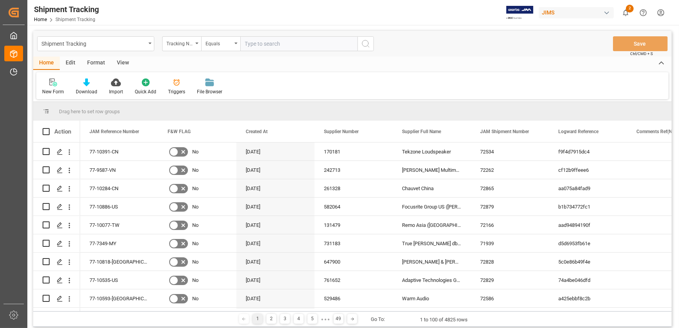
click at [259, 41] on input "text" at bounding box center [298, 43] width 117 height 15
click at [328, 44] on input "1ZX274746868069426" at bounding box center [298, 43] width 117 height 15
type input "1ZX274746868069426"
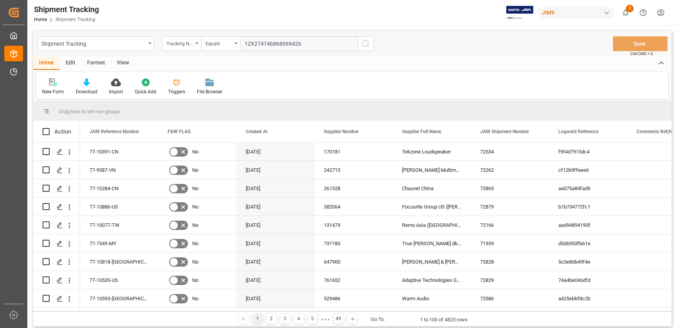
click at [369, 40] on icon "search button" at bounding box center [365, 43] width 9 height 9
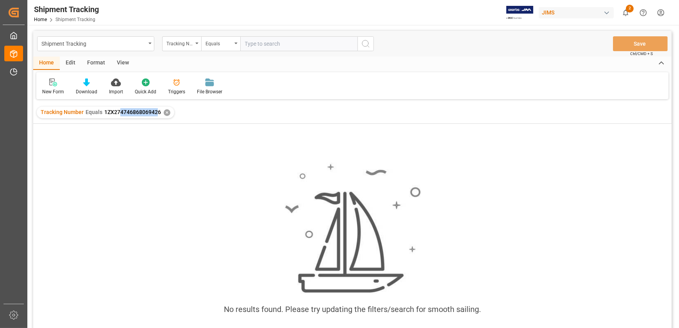
drag, startPoint x: 119, startPoint y: 113, endPoint x: 155, endPoint y: 122, distance: 36.9
click at [155, 122] on div "Tracking Number Equals 1ZX274746868069426 ✕" at bounding box center [352, 113] width 638 height 22
drag, startPoint x: 155, startPoint y: 122, endPoint x: 188, endPoint y: 143, distance: 39.3
click at [188, 143] on div "No results found. Please try updating the filters/search for smooth sailing." at bounding box center [352, 236] width 638 height 225
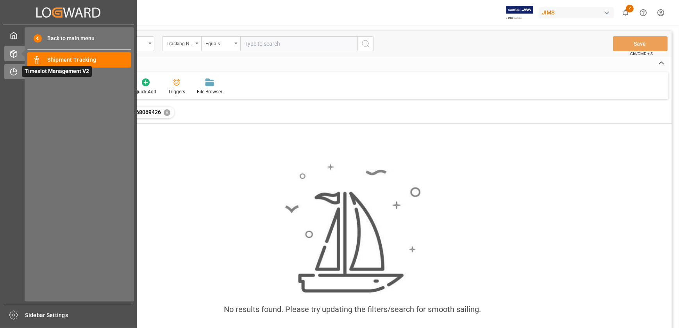
click at [11, 76] on icon at bounding box center [14, 72] width 8 height 8
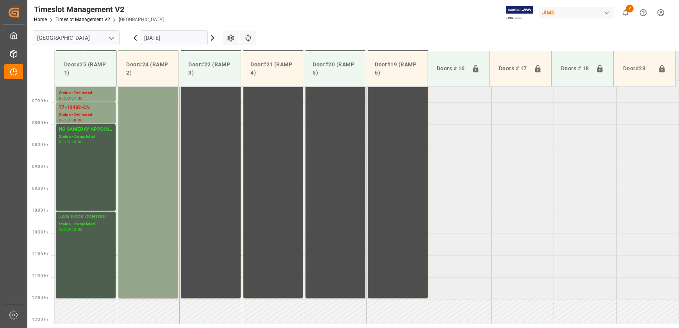
scroll to position [170, 0]
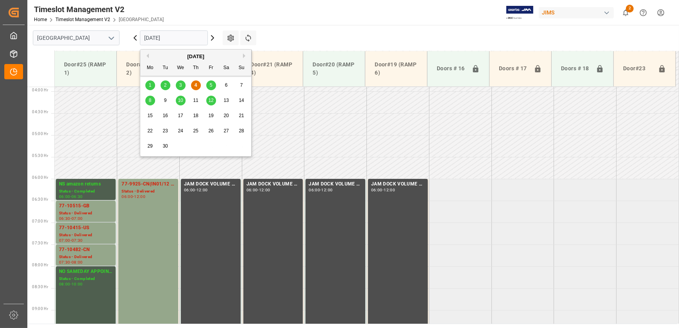
click at [181, 35] on input "[DATE]" at bounding box center [174, 37] width 68 height 15
click at [211, 82] on span "5" at bounding box center [211, 84] width 3 height 5
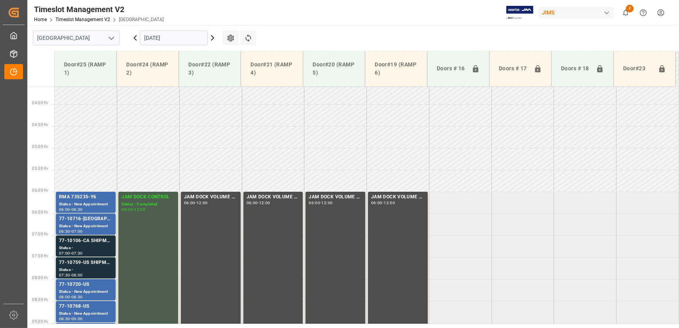
scroll to position [264, 0]
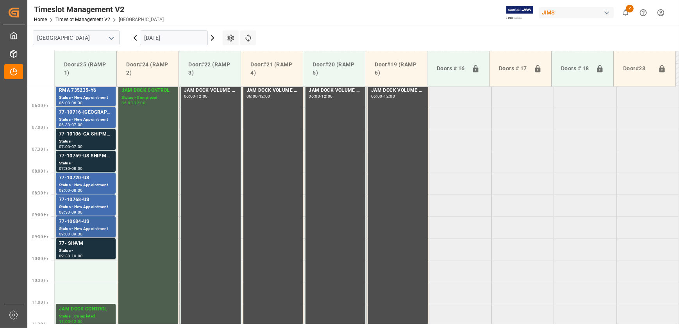
click at [92, 224] on div "77-10684-US" at bounding box center [86, 222] width 54 height 8
click at [92, 173] on div "77-10720-US Status - New Appointment 08:00 - 08:30" at bounding box center [86, 183] width 60 height 21
click at [92, 129] on div "77-10106-CA SHIPM#/M Status - 07:00 - 07:30" at bounding box center [86, 139] width 60 height 21
click at [179, 34] on input "[DATE]" at bounding box center [174, 37] width 68 height 15
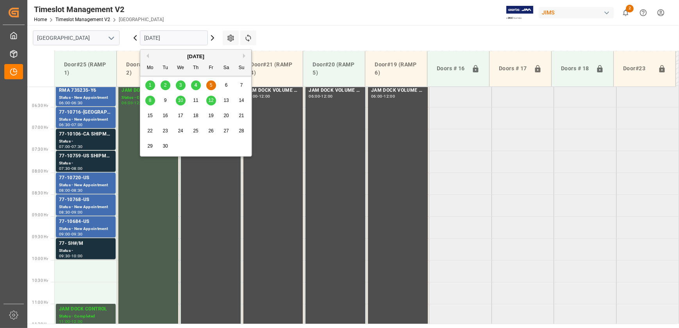
click at [149, 98] on span "8" at bounding box center [150, 100] width 3 height 5
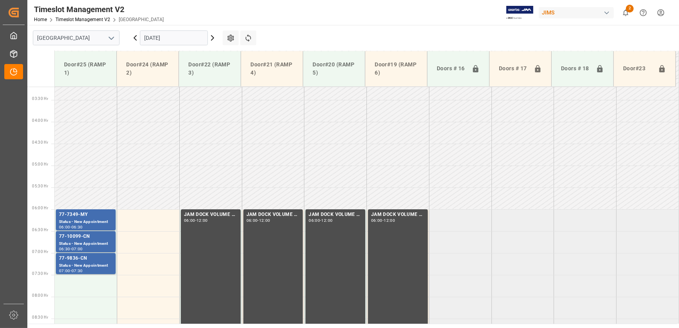
scroll to position [135, 0]
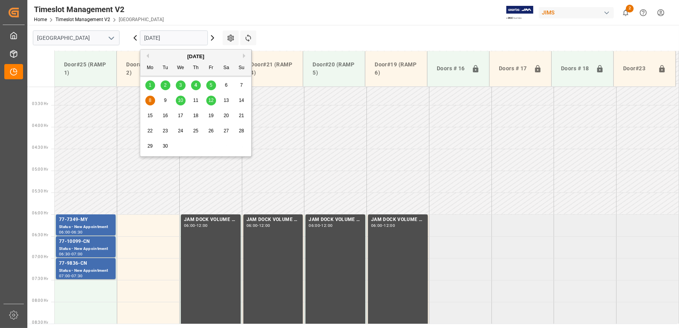
click at [184, 36] on input "[DATE]" at bounding box center [174, 37] width 68 height 15
click at [166, 101] on div "9" at bounding box center [166, 100] width 10 height 9
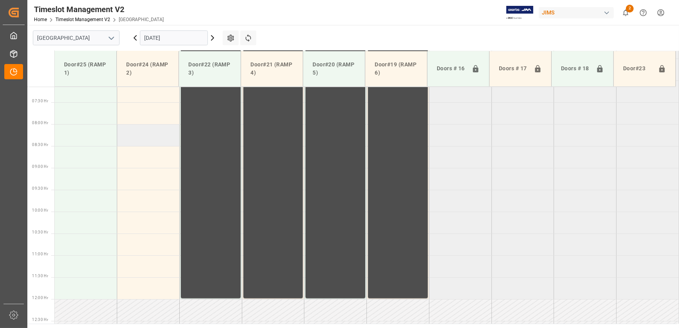
scroll to position [170, 0]
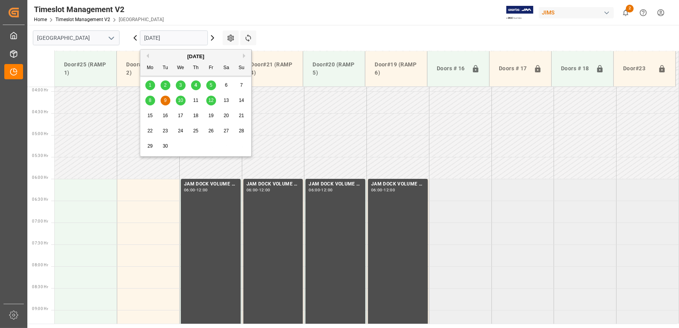
click at [193, 40] on input "[DATE]" at bounding box center [174, 37] width 68 height 15
click at [180, 99] on span "10" at bounding box center [180, 100] width 5 height 5
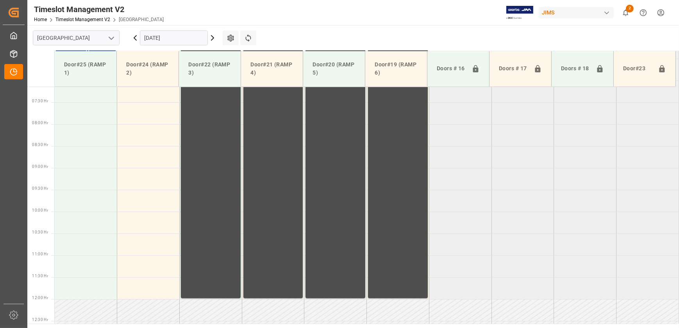
scroll to position [99, 0]
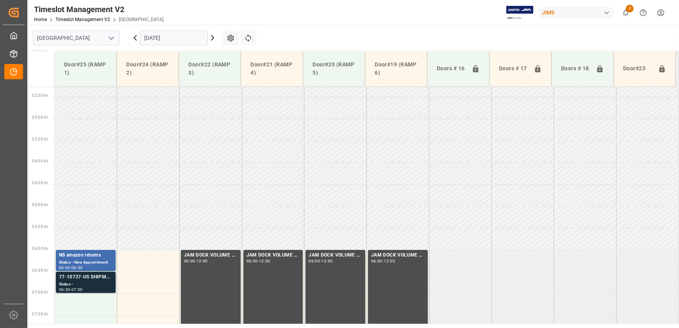
click at [79, 280] on div "77-10737-US SHIPM#/M" at bounding box center [86, 277] width 54 height 8
